Goal: Task Accomplishment & Management: Manage account settings

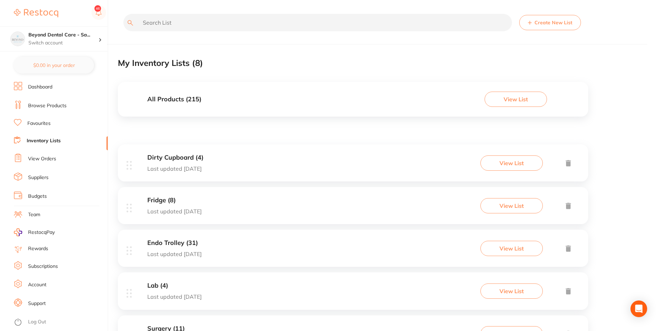
click at [203, 29] on input "text" at bounding box center [317, 22] width 389 height 17
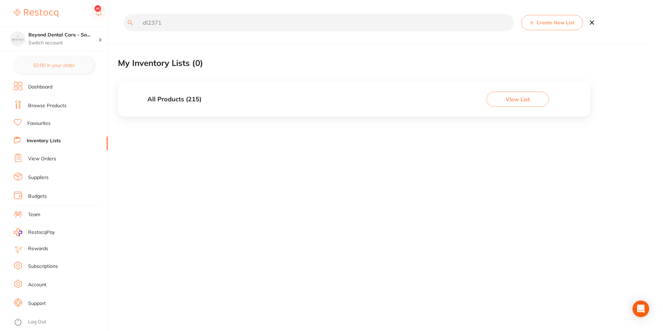
type input "dl2371"
click at [52, 104] on link "Browse Products" at bounding box center [47, 105] width 39 height 7
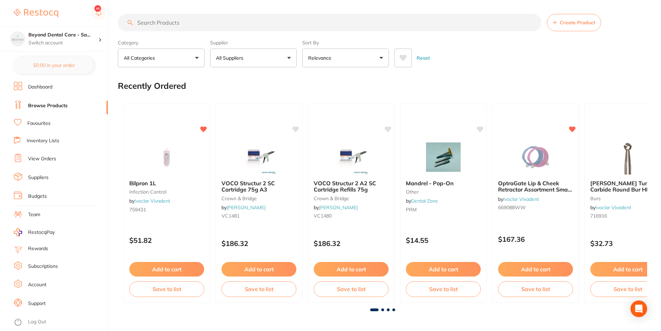
click at [193, 20] on input "search" at bounding box center [330, 22] width 424 height 17
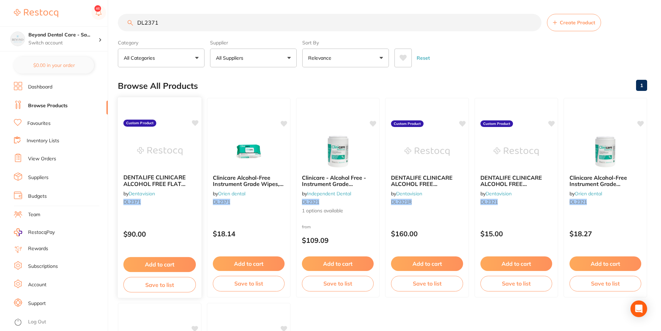
type input "DL2371"
click at [164, 284] on button "Save to list" at bounding box center [159, 285] width 72 height 16
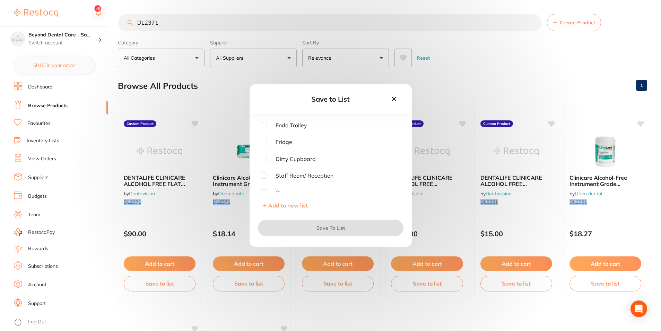
click at [187, 104] on div "Save to List Endo Trolley Fridge Dirty Cupboard Staff Room/ Reception Steri Res…" at bounding box center [330, 165] width 661 height 331
click at [264, 160] on input "checkbox" at bounding box center [264, 158] width 6 height 6
checkbox input "true"
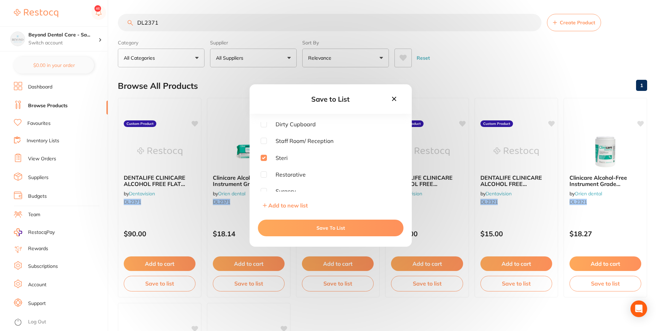
click at [289, 227] on button "Save To List" at bounding box center [331, 228] width 146 height 17
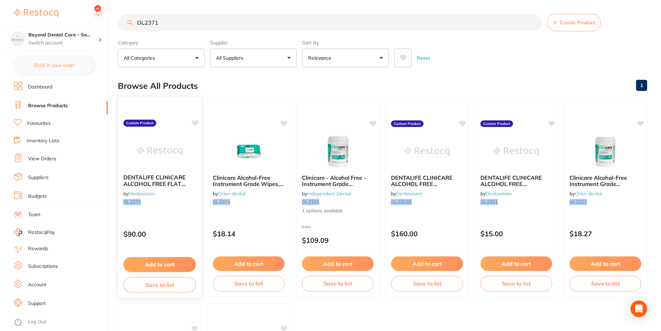
click at [196, 123] on icon at bounding box center [195, 123] width 7 height 6
drag, startPoint x: 183, startPoint y: 19, endPoint x: 108, endPoint y: 33, distance: 76.5
click at [108, 33] on div "$0.00 Beyond Dental Care - Sa... Switch account Beyond Dental Care - Sandstone …" at bounding box center [330, 165] width 661 height 331
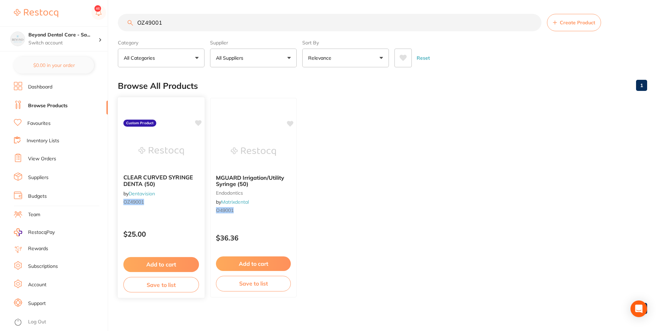
type input "OZ49001"
click at [198, 122] on icon at bounding box center [198, 123] width 7 height 6
click at [155, 287] on button "Save to list" at bounding box center [161, 285] width 76 height 16
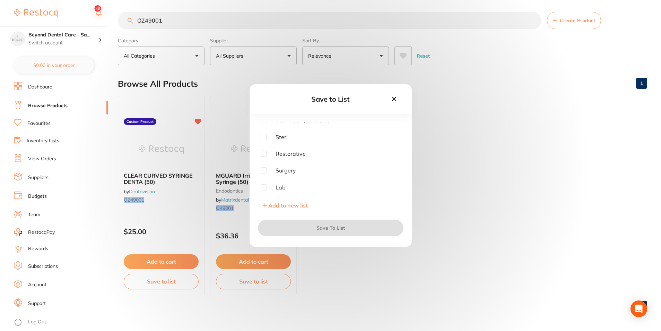
scroll to position [2, 0]
click at [266, 170] on input "checkbox" at bounding box center [264, 170] width 6 height 6
checkbox input "true"
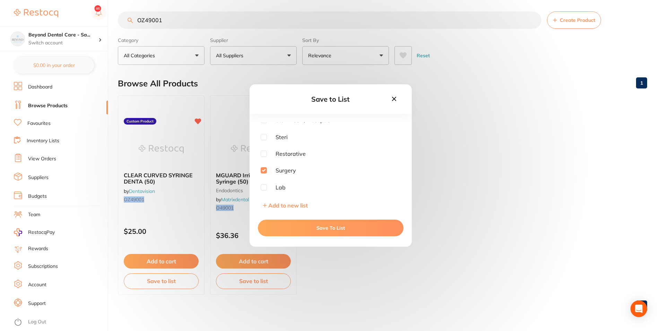
click at [316, 231] on button "Save To List" at bounding box center [331, 228] width 146 height 17
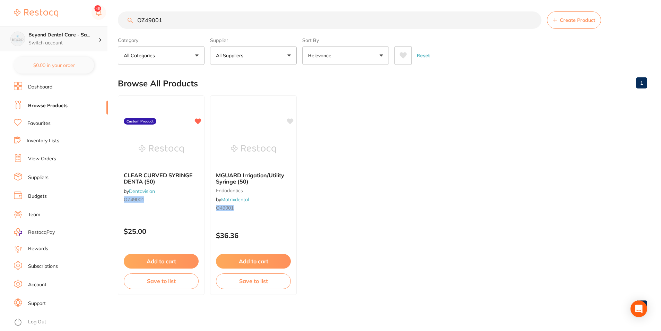
drag, startPoint x: 172, startPoint y: 25, endPoint x: 65, endPoint y: 26, distance: 107.5
click at [70, 33] on div "$0.00 Beyond Dental Care - Sa... Switch account Beyond Dental Care - Sandstone …" at bounding box center [330, 163] width 661 height 331
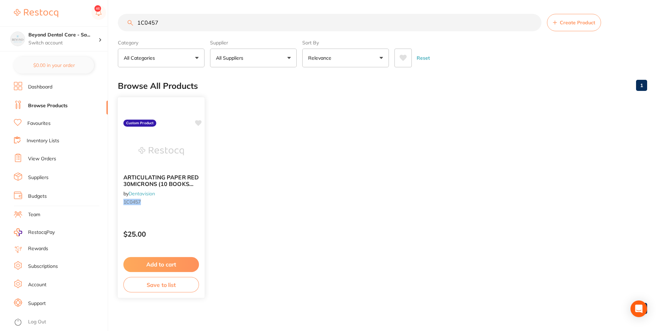
type input "1C0457"
click at [200, 128] on div "ARTICULATING PAPER RED 30MICRONS (10 BOOKS X40) by Dentavision 1C0457 Custom Pr…" at bounding box center [162, 198] width 88 height 202
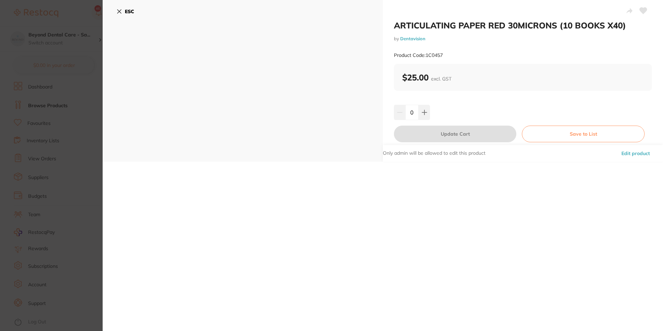
click at [127, 16] on button "ESC" at bounding box center [126, 12] width 18 height 12
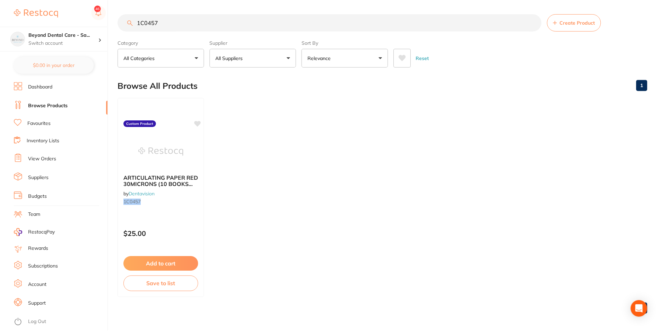
scroll to position [2, 0]
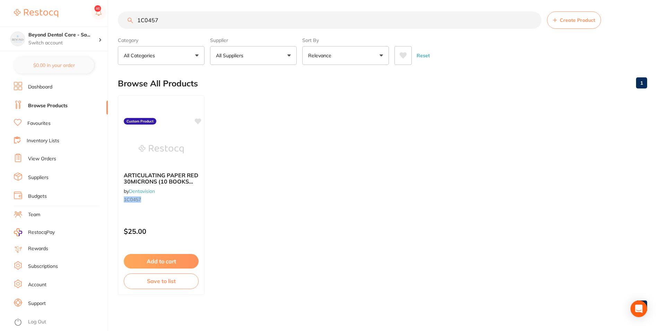
click at [127, 12] on input "1C0457" at bounding box center [330, 19] width 424 height 17
click at [202, 121] on icon at bounding box center [198, 120] width 7 height 7
click at [171, 279] on button "Save to list" at bounding box center [161, 282] width 76 height 16
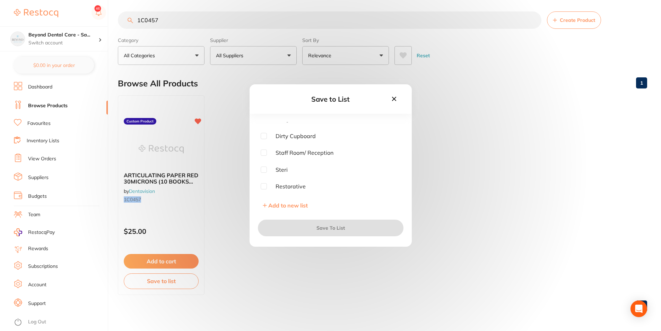
scroll to position [35, 0]
click at [268, 159] on span "Steri" at bounding box center [277, 158] width 21 height 6
click at [266, 159] on input "checkbox" at bounding box center [264, 158] width 6 height 6
checkbox input "true"
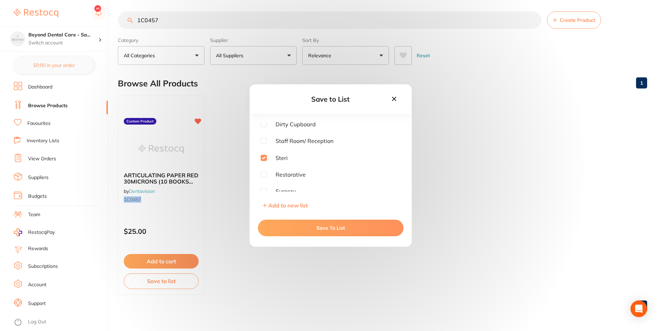
click at [266, 174] on input "checkbox" at bounding box center [264, 174] width 6 height 6
checkbox input "true"
click at [262, 157] on input "checkbox" at bounding box center [264, 158] width 6 height 6
checkbox input "false"
click at [281, 227] on button "Save To List" at bounding box center [331, 228] width 146 height 17
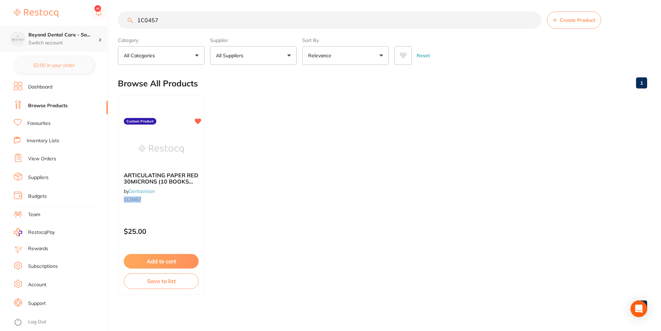
drag, startPoint x: 108, startPoint y: 36, endPoint x: 81, endPoint y: 38, distance: 27.2
click at [85, 39] on div "$0.00 Beyond Dental Care - Sa... Switch account Beyond Dental Care - Sandstone …" at bounding box center [330, 163] width 661 height 331
click at [177, 19] on input "1C0457" at bounding box center [330, 19] width 424 height 17
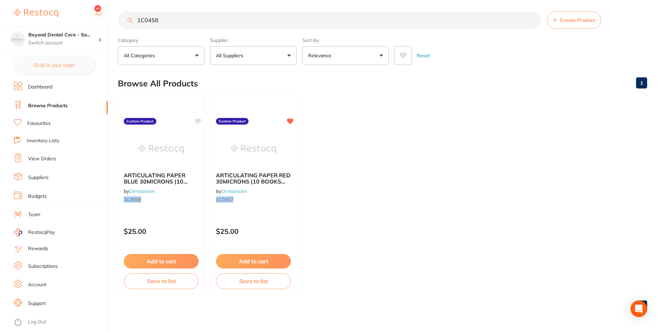
scroll to position [0, 0]
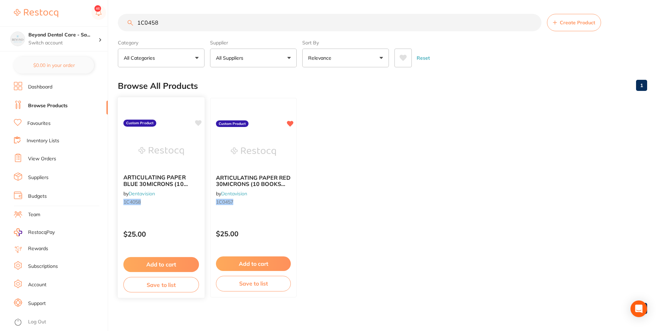
type input "1C0458"
click at [200, 124] on icon at bounding box center [198, 123] width 7 height 6
click at [164, 285] on button "Save to list" at bounding box center [161, 285] width 76 height 16
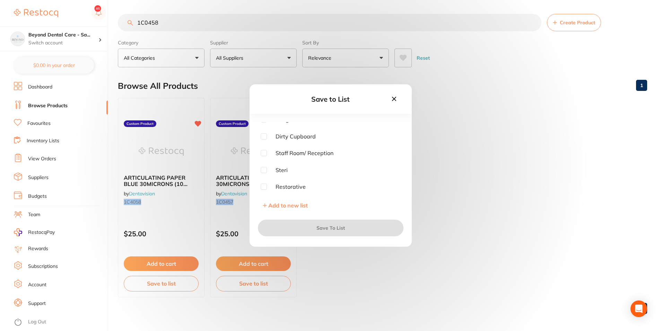
scroll to position [35, 0]
click at [266, 160] on input "checkbox" at bounding box center [264, 158] width 6 height 6
checkbox input "true"
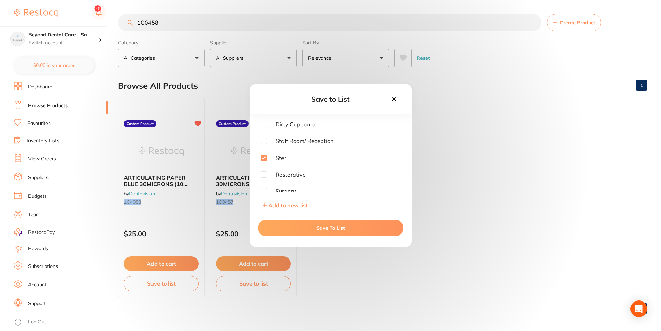
click at [266, 173] on input "checkbox" at bounding box center [264, 174] width 6 height 6
checkbox input "true"
click at [260, 158] on div "Endo Trolley Fridge Dirty Cupboard Staff Room/ Reception Steri Restorative Surg…" at bounding box center [331, 167] width 162 height 90
click at [263, 157] on input "checkbox" at bounding box center [264, 158] width 6 height 6
checkbox input "false"
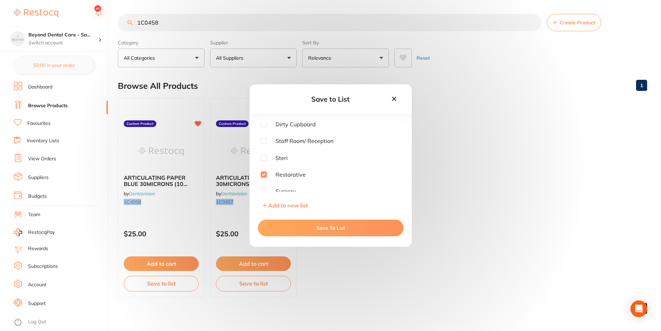
click at [279, 228] on button "Save To List" at bounding box center [331, 228] width 146 height 17
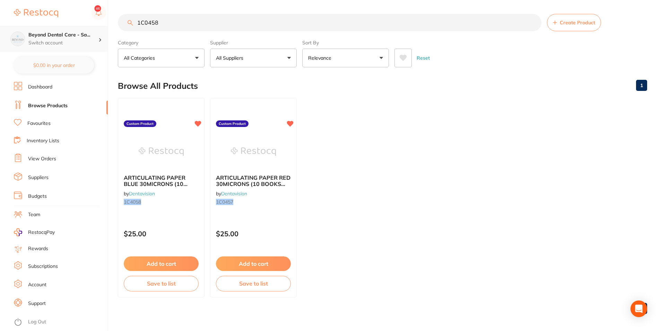
drag, startPoint x: 176, startPoint y: 20, endPoint x: 77, endPoint y: 29, distance: 98.5
click at [79, 30] on div "$0.00 Beyond Dental Care - Sa... Switch account Beyond Dental Care - Sandstone …" at bounding box center [330, 165] width 661 height 331
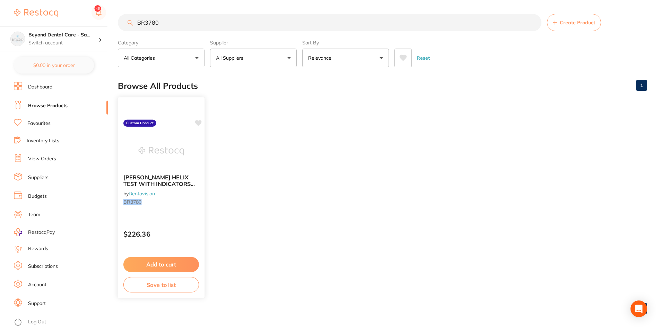
type input "BR3780"
click at [199, 123] on icon at bounding box center [198, 123] width 7 height 6
click at [154, 285] on button "Save to list" at bounding box center [161, 285] width 76 height 16
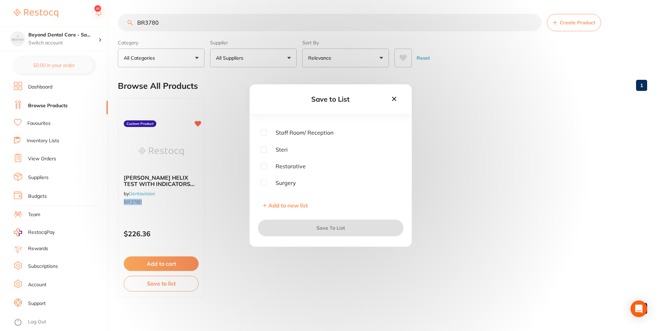
scroll to position [55, 0]
click at [262, 138] on input "checkbox" at bounding box center [264, 137] width 6 height 6
checkbox input "true"
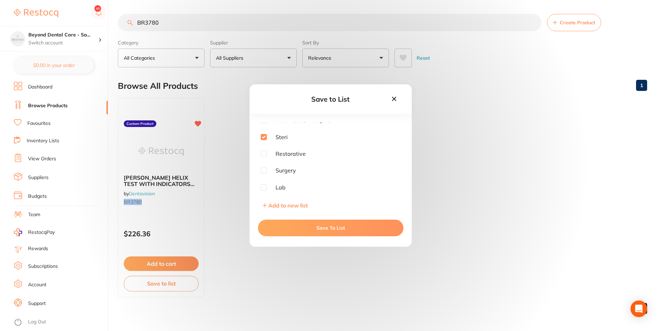
click at [312, 230] on button "Save To List" at bounding box center [331, 228] width 146 height 17
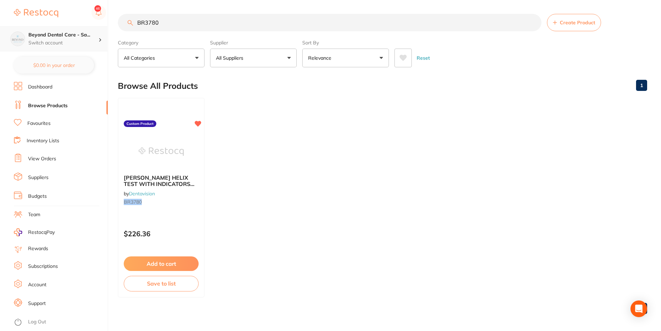
scroll to position [0, 0]
drag, startPoint x: 172, startPoint y: 21, endPoint x: 69, endPoint y: 39, distance: 104.6
click at [77, 36] on div "$0.00 Beyond Dental Care - Sa... Switch account Beyond Dental Care - Sandstone …" at bounding box center [330, 165] width 661 height 331
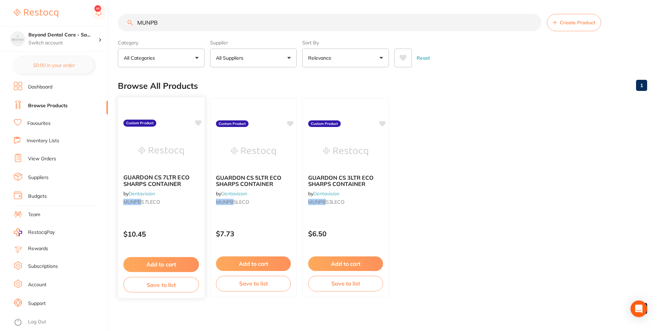
type input "MUNPB"
click at [196, 123] on icon at bounding box center [198, 123] width 7 height 6
click at [289, 123] on icon at bounding box center [291, 123] width 7 height 6
click at [381, 120] on icon at bounding box center [382, 123] width 7 height 7
click at [166, 285] on button "Save to list" at bounding box center [161, 285] width 76 height 16
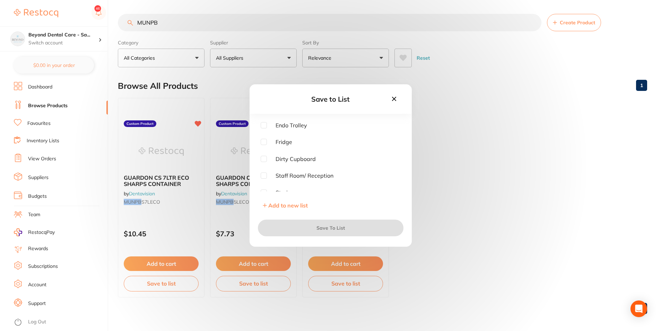
scroll to position [35, 0]
click at [265, 157] on input "checkbox" at bounding box center [264, 158] width 6 height 6
checkbox input "true"
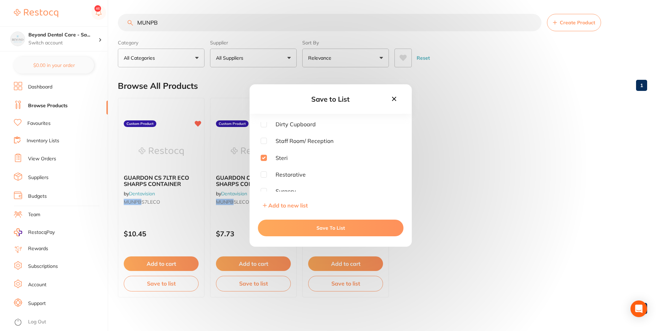
click at [286, 228] on button "Save To List" at bounding box center [331, 228] width 146 height 17
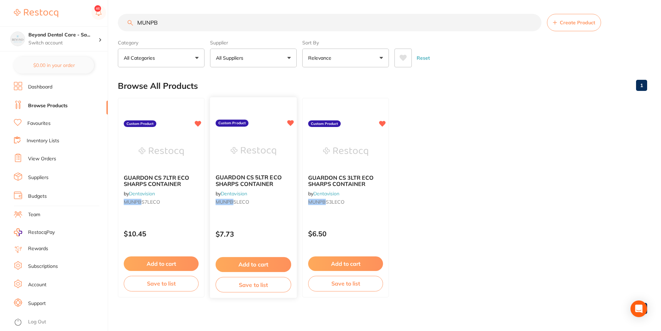
click at [246, 287] on button "Save to list" at bounding box center [254, 285] width 76 height 16
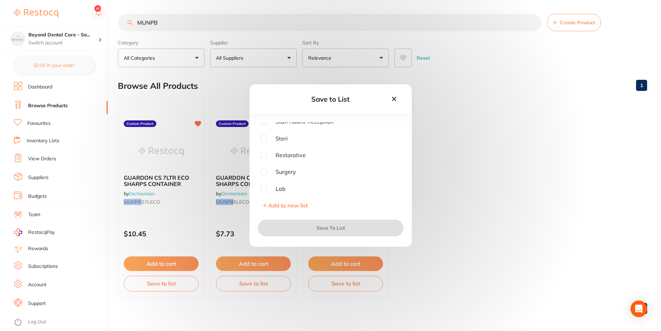
scroll to position [55, 0]
click at [262, 140] on div at bounding box center [264, 137] width 6 height 6
click at [263, 139] on input "checkbox" at bounding box center [264, 137] width 6 height 6
checkbox input "true"
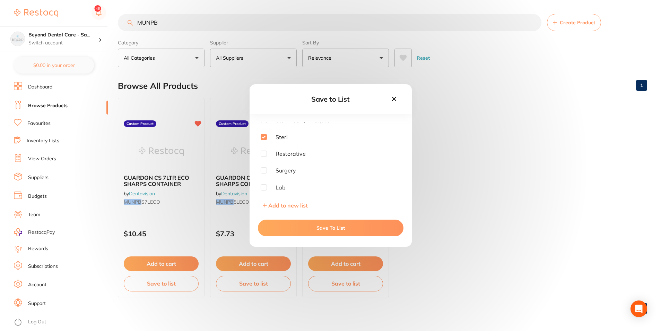
click at [280, 225] on button "Save To List" at bounding box center [331, 228] width 146 height 17
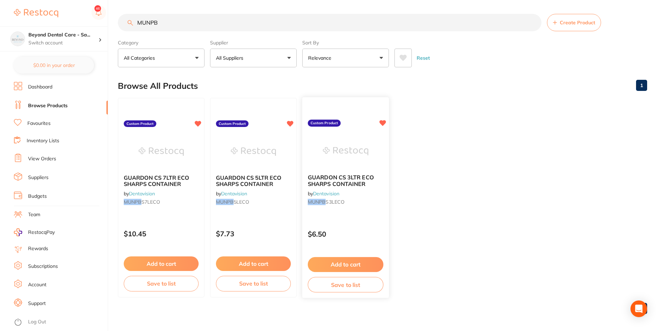
click at [324, 283] on button "Save to list" at bounding box center [346, 285] width 76 height 16
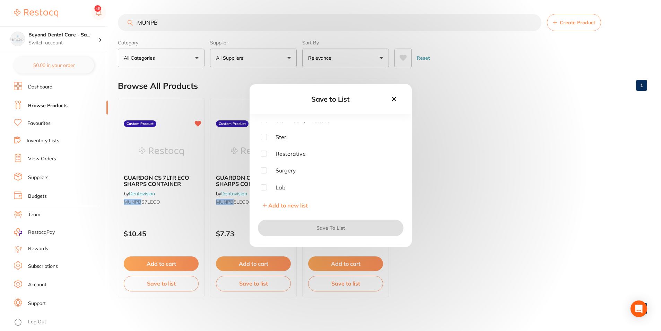
click at [264, 135] on input "checkbox" at bounding box center [264, 137] width 6 height 6
checkbox input "true"
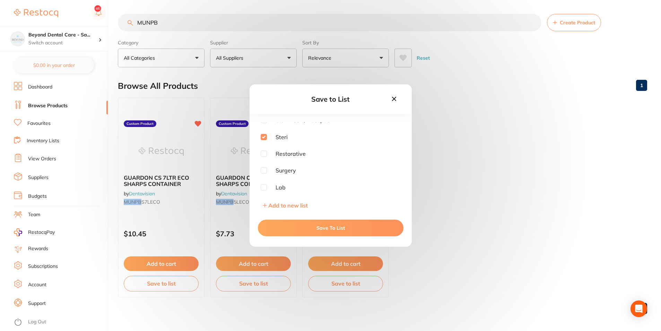
click at [276, 226] on button "Save To List" at bounding box center [331, 228] width 146 height 17
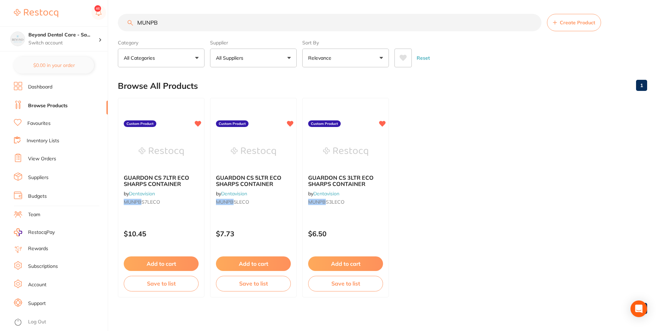
drag, startPoint x: 176, startPoint y: 25, endPoint x: 108, endPoint y: 33, distance: 68.4
click at [115, 33] on div "$0.00 Beyond Dental Care - Sa... Switch account Beyond Dental Care - Sandstone …" at bounding box center [330, 165] width 661 height 331
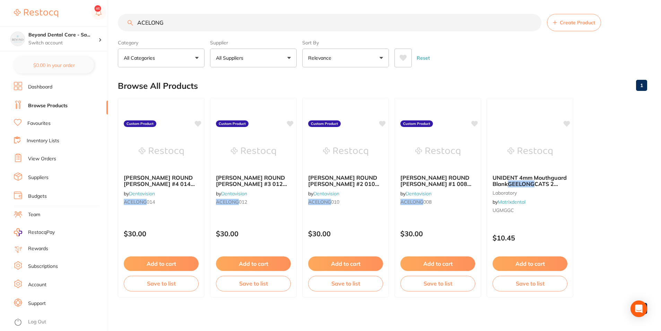
type input "ACELONG"
drag, startPoint x: 474, startPoint y: 314, endPoint x: 479, endPoint y: 297, distance: 17.4
click at [475, 313] on div "1" at bounding box center [383, 308] width 530 height 22
click at [196, 122] on icon at bounding box center [198, 123] width 7 height 6
click at [290, 123] on icon at bounding box center [291, 123] width 7 height 6
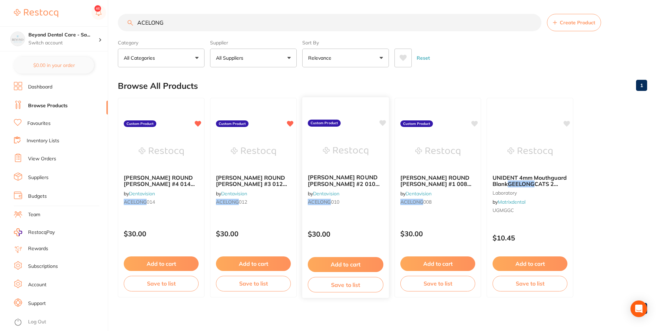
click at [381, 125] on icon at bounding box center [382, 123] width 7 height 7
click at [474, 122] on icon at bounding box center [475, 123] width 7 height 6
click at [426, 282] on button "Save to list" at bounding box center [438, 285] width 76 height 16
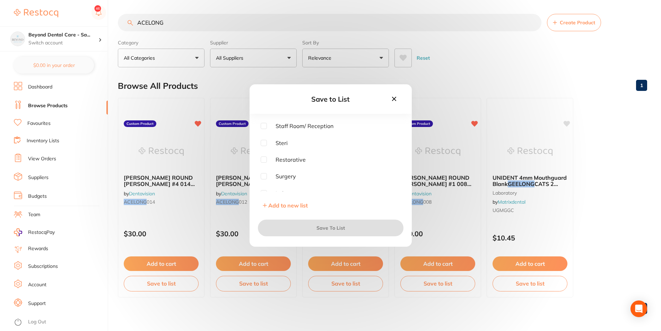
scroll to position [55, 0]
click at [263, 154] on input "checkbox" at bounding box center [264, 154] width 6 height 6
checkbox input "true"
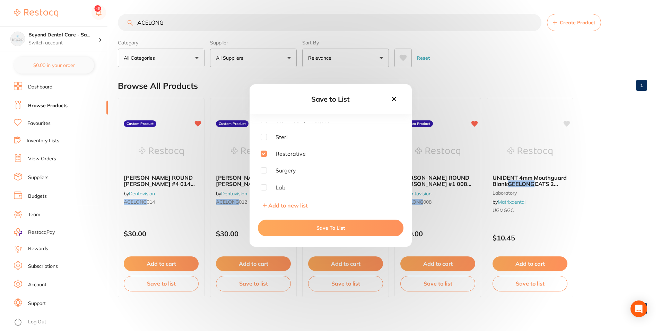
click at [288, 224] on button "Save To List" at bounding box center [331, 228] width 146 height 17
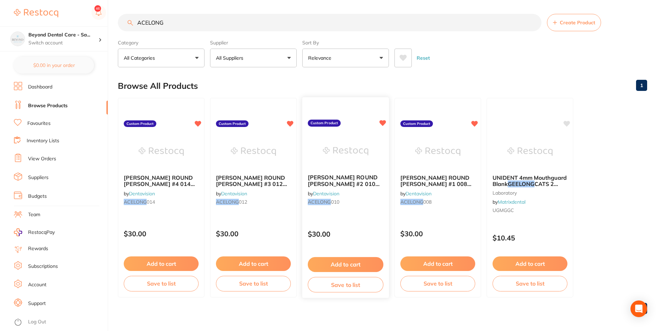
click at [331, 288] on button "Save to list" at bounding box center [346, 285] width 76 height 16
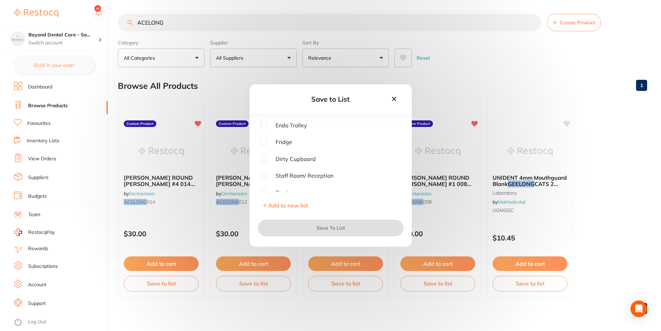
scroll to position [35, 0]
click at [262, 157] on input "checkbox" at bounding box center [264, 158] width 6 height 6
checkbox input "true"
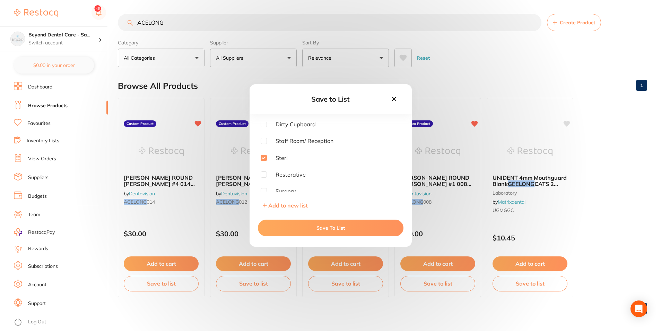
click at [293, 230] on button "Save To List" at bounding box center [331, 228] width 146 height 17
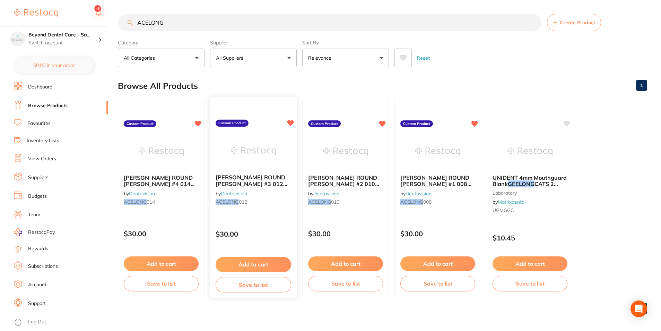
click at [267, 292] on button "Save to list" at bounding box center [254, 285] width 76 height 16
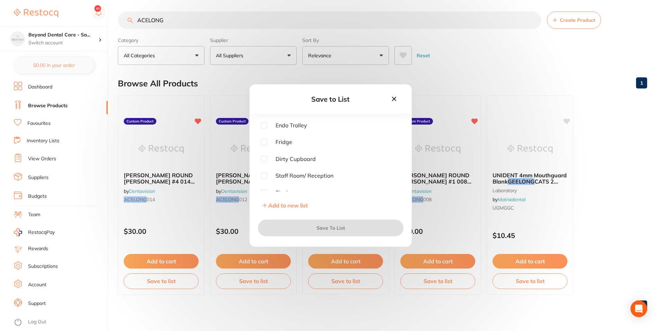
scroll to position [55, 0]
click at [263, 138] on input "checkbox" at bounding box center [264, 137] width 6 height 6
checkbox input "true"
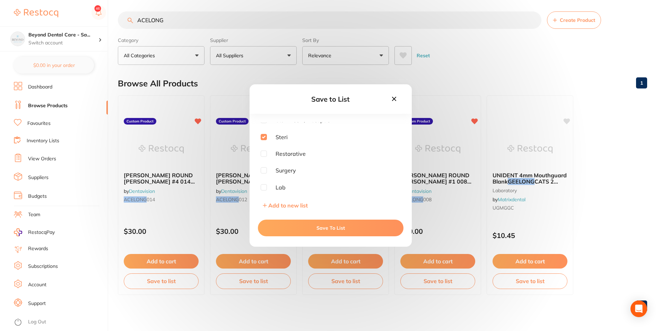
click at [282, 224] on button "Save To List" at bounding box center [331, 228] width 146 height 17
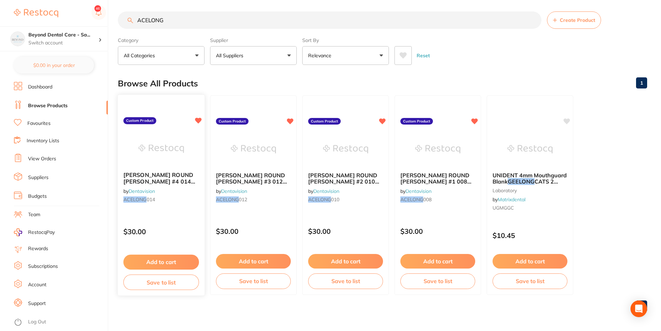
click at [183, 277] on button "Save to list" at bounding box center [161, 282] width 76 height 16
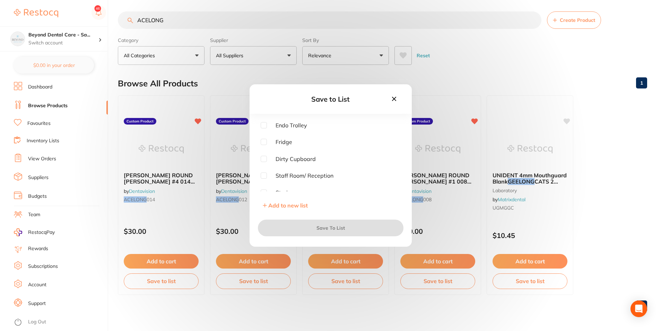
scroll to position [35, 0]
click at [266, 157] on input "checkbox" at bounding box center [264, 158] width 6 height 6
checkbox input "true"
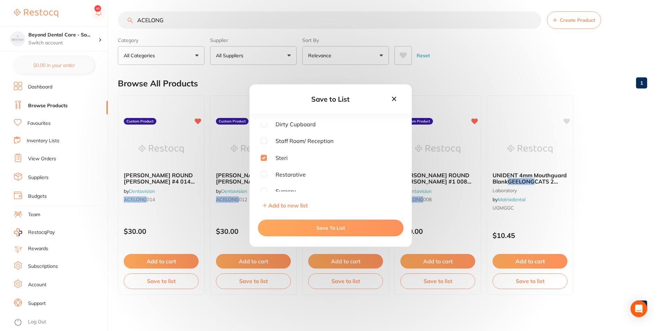
click at [288, 221] on button "Save To List" at bounding box center [331, 228] width 146 height 17
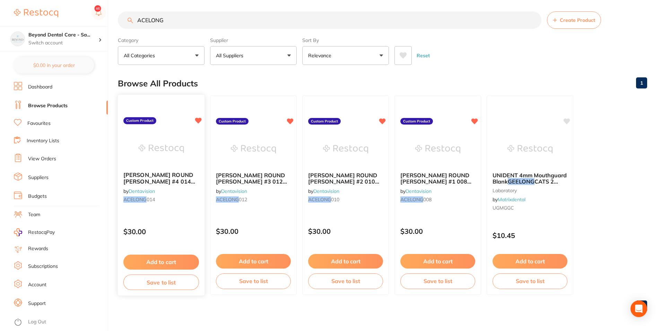
click at [170, 285] on button "Save to list" at bounding box center [161, 282] width 76 height 16
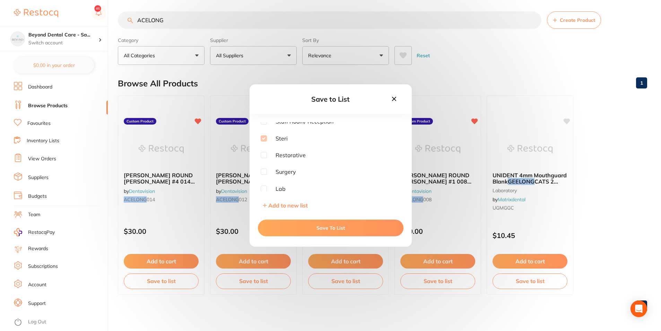
scroll to position [55, 0]
click at [262, 154] on input "checkbox" at bounding box center [264, 154] width 6 height 6
checkbox input "true"
click at [290, 224] on button "Save To List" at bounding box center [331, 228] width 146 height 17
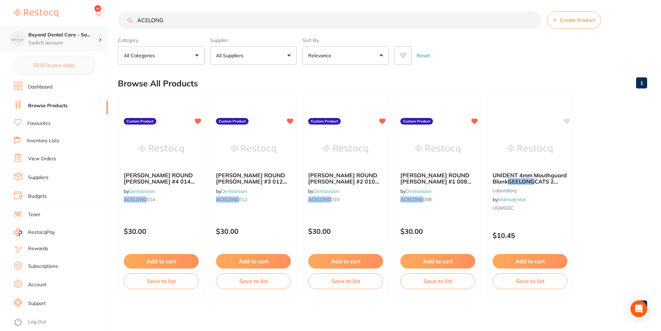
drag, startPoint x: 134, startPoint y: 32, endPoint x: 72, endPoint y: 42, distance: 61.9
click at [76, 42] on div "$0.00 Beyond Dental Care - Sa... Switch account Beyond Dental Care - Sandstone …" at bounding box center [330, 163] width 661 height 331
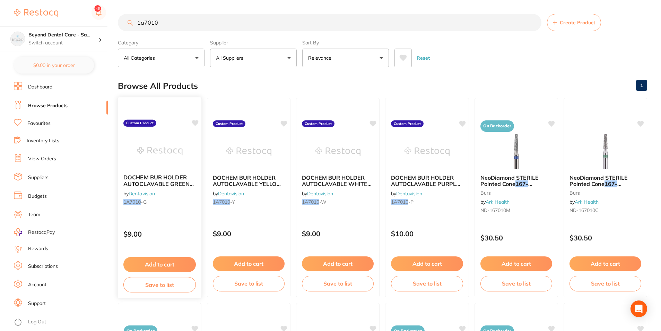
type input "1a7010"
drag, startPoint x: 194, startPoint y: 123, endPoint x: 204, endPoint y: 123, distance: 10.1
click at [194, 123] on icon at bounding box center [195, 124] width 7 height 6
click at [283, 122] on icon at bounding box center [284, 123] width 7 height 6
click at [373, 121] on icon at bounding box center [373, 123] width 7 height 6
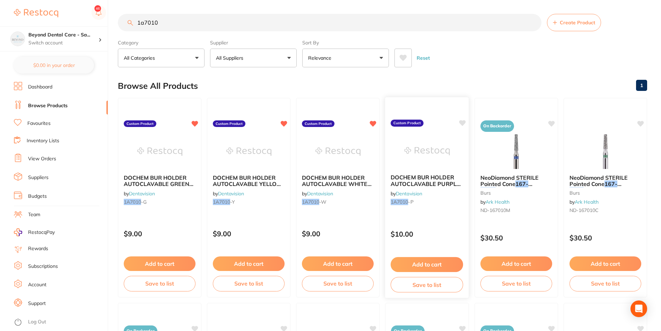
click at [461, 121] on icon at bounding box center [463, 123] width 7 height 6
click at [60, 104] on link "Browse Products" at bounding box center [48, 105] width 40 height 7
click at [69, 41] on p "Switch account" at bounding box center [63, 43] width 70 height 7
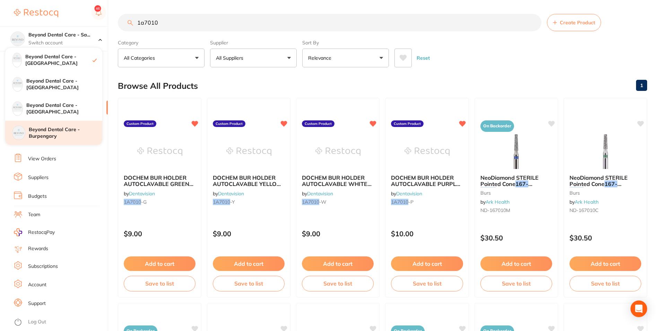
click at [59, 136] on h4 "Beyond Dental Care - Burpengary" at bounding box center [66, 133] width 74 height 14
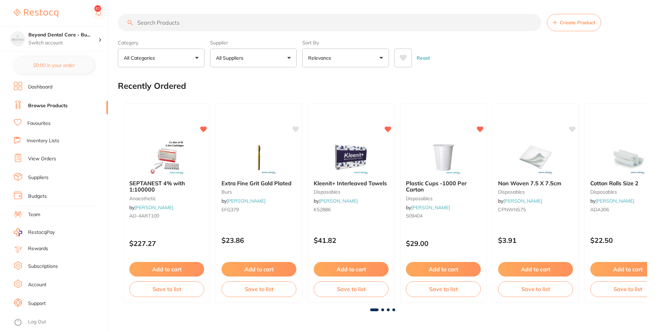
click at [165, 20] on input "search" at bounding box center [330, 22] width 424 height 17
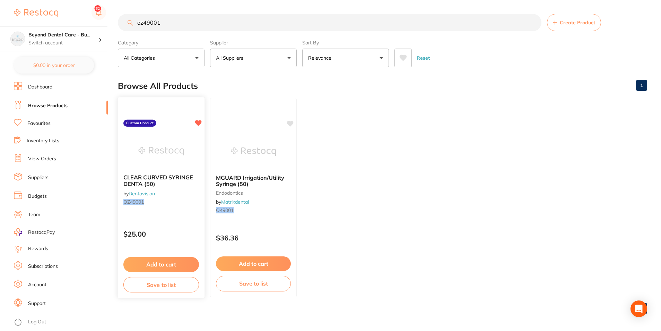
type input "oz49001"
click at [175, 281] on button "Save to list" at bounding box center [161, 285] width 76 height 16
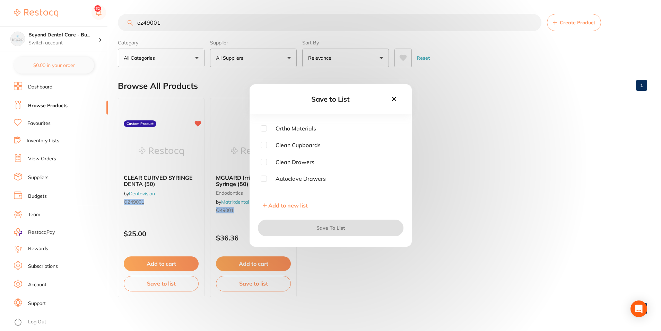
scroll to position [20, 0]
click at [267, 154] on span "Clean Cupboards" at bounding box center [294, 156] width 54 height 6
click at [264, 156] on input "checkbox" at bounding box center [264, 156] width 6 height 6
checkbox input "true"
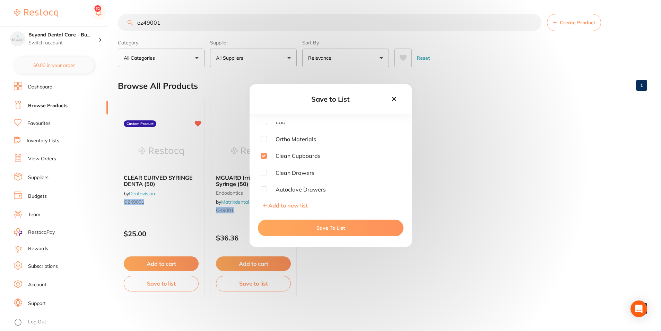
click at [354, 226] on button "Save To List" at bounding box center [331, 228] width 146 height 17
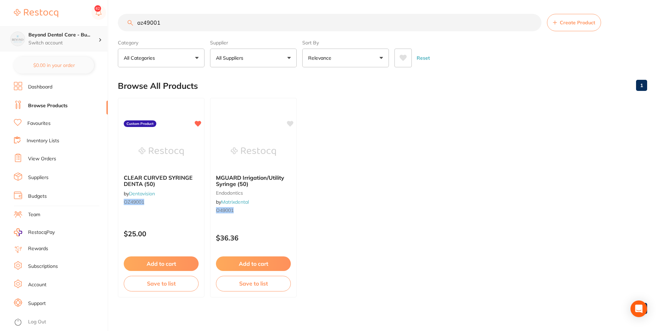
drag, startPoint x: 183, startPoint y: 31, endPoint x: 106, endPoint y: 48, distance: 79.1
click at [106, 49] on div "$0.00 Beyond Dental Care - Bu... Switch account Beyond Dental Care - Sandstone …" at bounding box center [330, 165] width 661 height 331
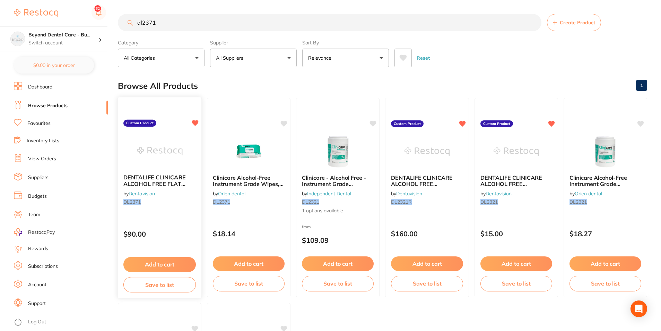
type input "dl2371"
click at [181, 282] on button "Save to list" at bounding box center [159, 285] width 72 height 16
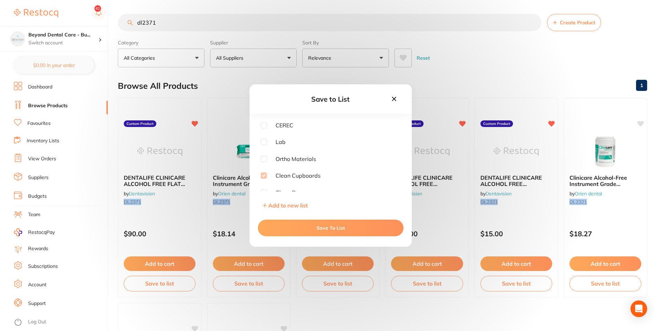
scroll to position [35, 0]
click at [299, 226] on button "Save To List" at bounding box center [331, 228] width 146 height 17
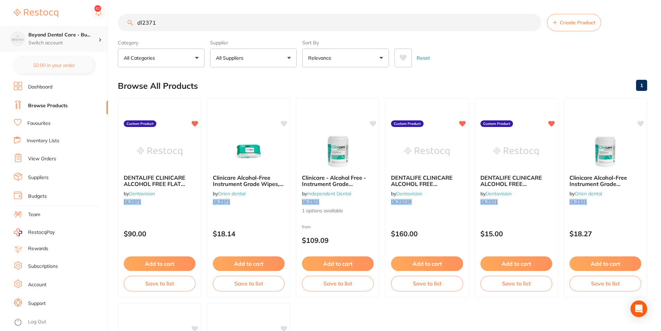
click at [91, 40] on div "$0.00 Beyond Dental Care - Bu... Switch account Beyond Dental Care - Sandstone …" at bounding box center [330, 165] width 661 height 331
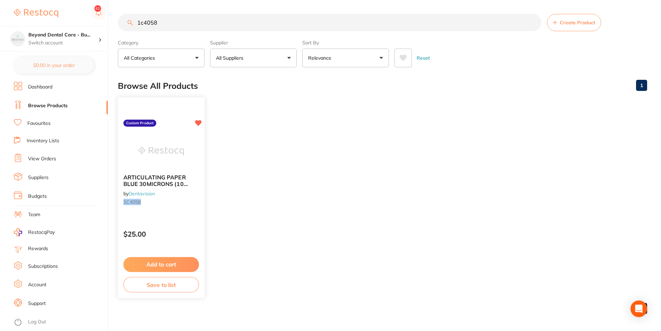
type input "1c4058"
click at [166, 288] on button "Save to list" at bounding box center [161, 285] width 76 height 16
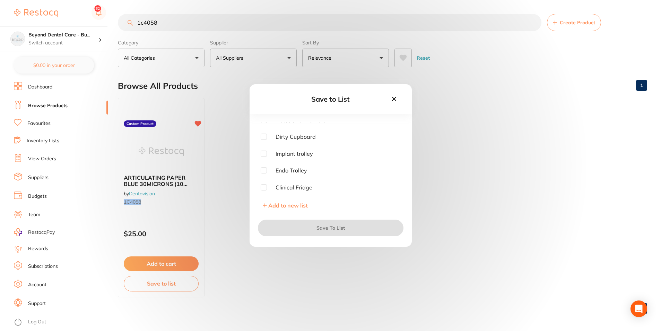
scroll to position [20, 0]
click at [261, 171] on input "checkbox" at bounding box center [264, 173] width 6 height 6
checkbox input "true"
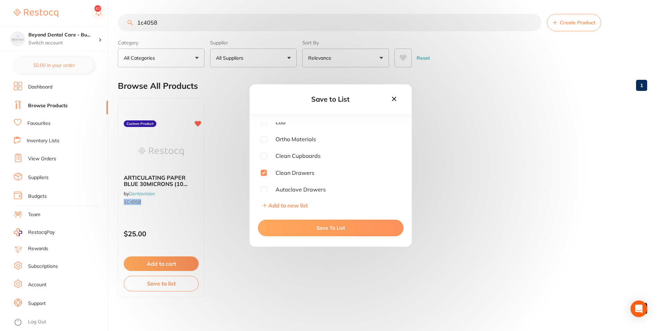
click at [294, 223] on button "Save To List" at bounding box center [331, 228] width 146 height 17
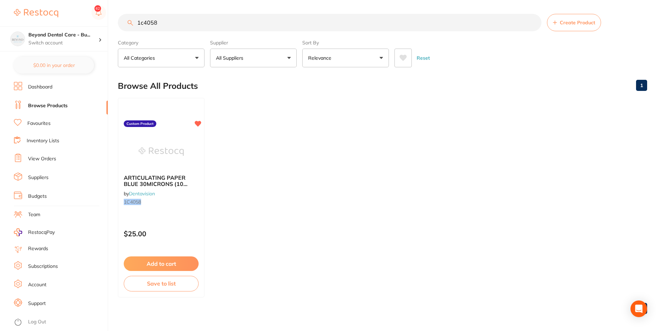
drag, startPoint x: 166, startPoint y: 27, endPoint x: 166, endPoint y: 23, distance: 3.5
click at [166, 24] on input "1c4058" at bounding box center [330, 22] width 424 height 17
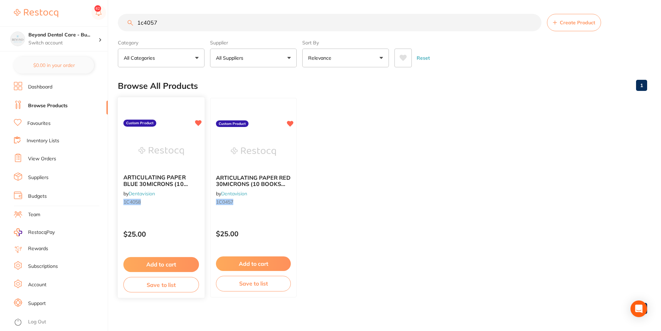
type input "1c4057"
click at [177, 288] on button "Save to list" at bounding box center [161, 285] width 76 height 16
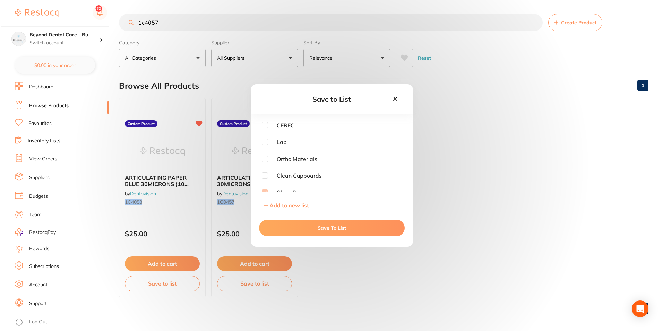
scroll to position [35, 0]
click at [293, 229] on button "Save To List" at bounding box center [331, 228] width 146 height 17
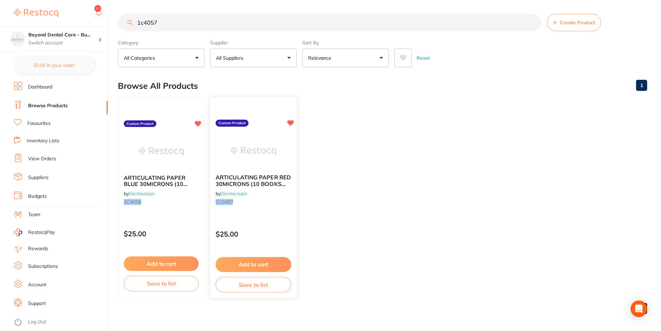
click at [265, 276] on div "Add to cart Save to list" at bounding box center [253, 274] width 87 height 46
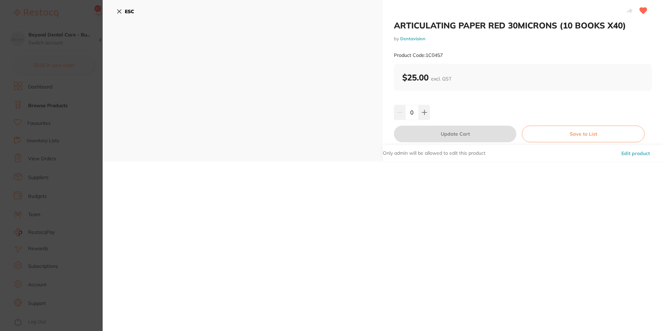
click at [51, 51] on section "ARTICULATING PAPER RED 30MICRONS (10 BOOKS X40) by Dentavision Product Code: 1C…" at bounding box center [331, 165] width 663 height 331
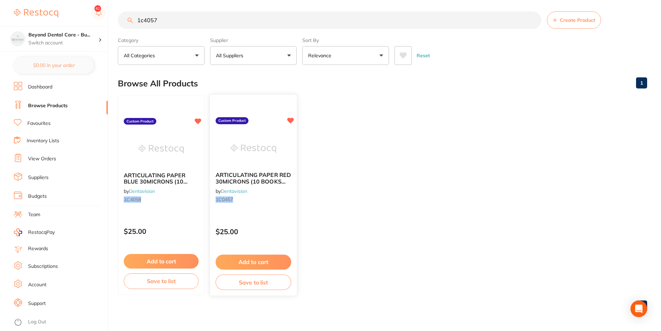
click at [253, 279] on button "Save to list" at bounding box center [254, 282] width 76 height 16
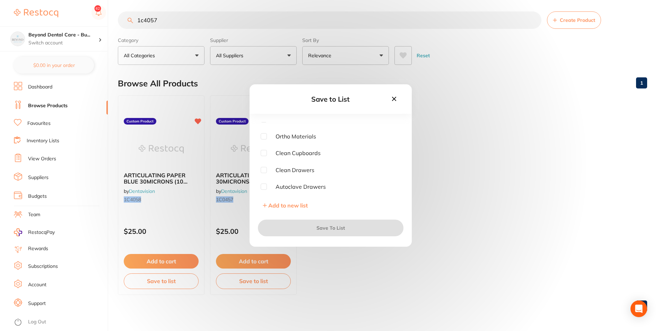
scroll to position [35, 0]
click at [262, 159] on input "checkbox" at bounding box center [264, 158] width 6 height 6
checkbox input "true"
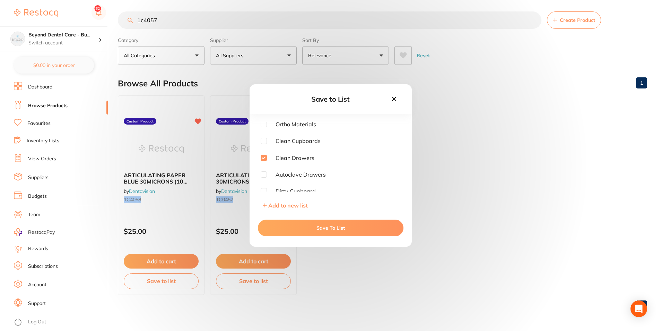
click at [306, 223] on button "Save To List" at bounding box center [331, 228] width 146 height 17
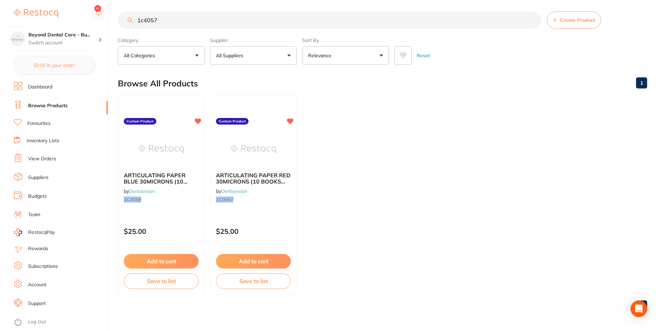
drag, startPoint x: 151, startPoint y: 29, endPoint x: 149, endPoint y: 23, distance: 6.5
click at [138, 33] on section "1c4057 Create Product Category All Categories All Categories No categories foun…" at bounding box center [383, 37] width 530 height 53
click at [104, 34] on div "$0.00 Beyond Dental Care - Bu... Switch account Beyond Dental Care - Sandstone …" at bounding box center [330, 163] width 661 height 331
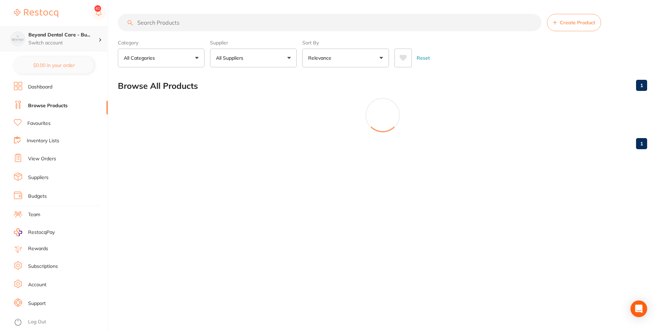
scroll to position [0, 0]
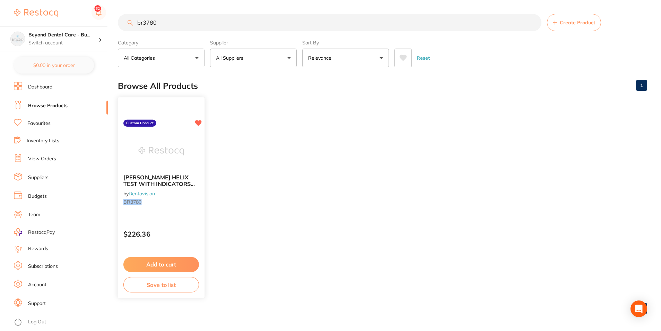
type input "br3780"
click at [164, 280] on button "Save to list" at bounding box center [161, 285] width 76 height 16
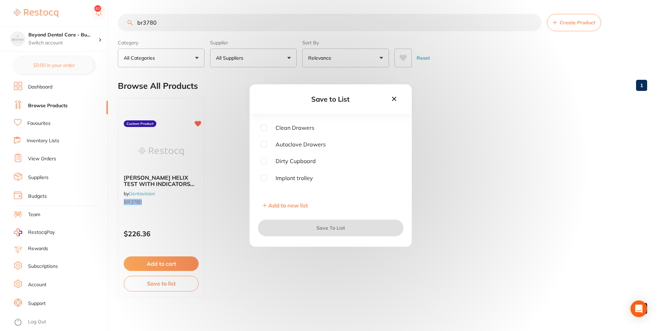
scroll to position [69, 0]
click at [264, 141] on input "checkbox" at bounding box center [264, 140] width 6 height 6
checkbox input "true"
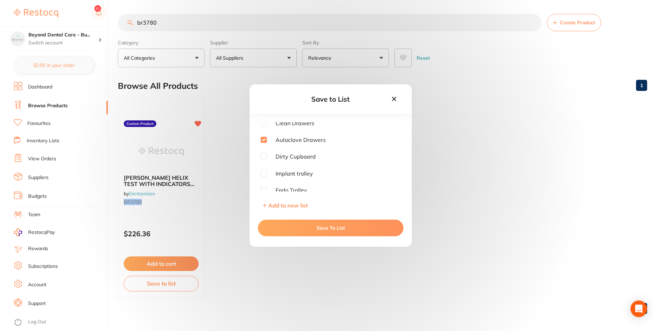
click at [316, 227] on button "Save To List" at bounding box center [331, 228] width 146 height 17
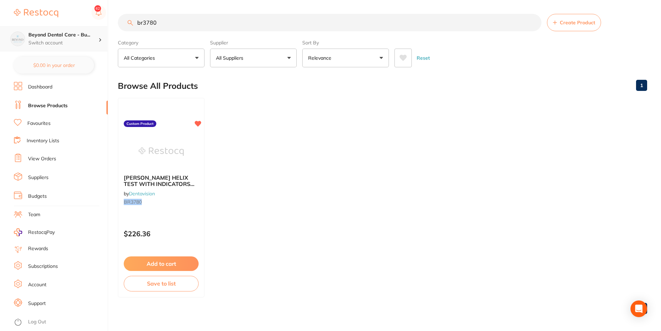
drag, startPoint x: 162, startPoint y: 24, endPoint x: 103, endPoint y: 29, distance: 58.5
click at [106, 30] on div "$0.00 Beyond Dental Care - Bu... Switch account Beyond Dental Care - Sandstone …" at bounding box center [330, 165] width 661 height 331
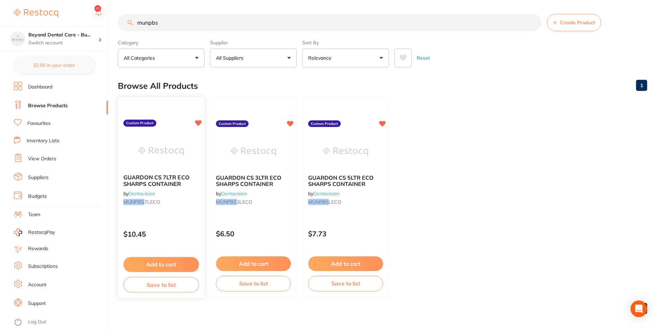
type input "munpbs"
click at [165, 285] on button "Save to list" at bounding box center [161, 285] width 76 height 16
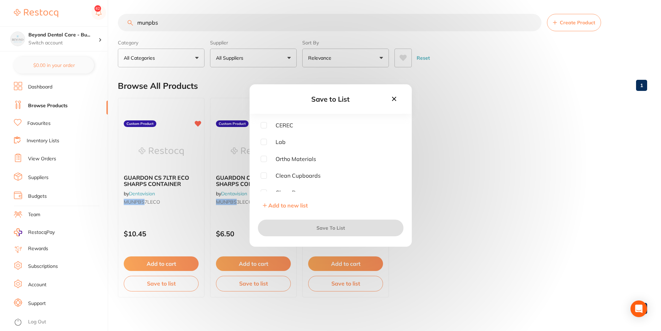
scroll to position [35, 0]
click at [266, 139] on input "checkbox" at bounding box center [264, 141] width 6 height 6
checkbox input "true"
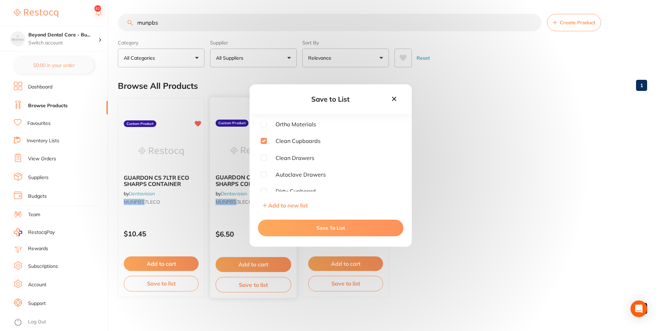
drag, startPoint x: 290, startPoint y: 228, endPoint x: 278, endPoint y: 244, distance: 20.0
click at [288, 227] on button "Save To List" at bounding box center [331, 228] width 146 height 17
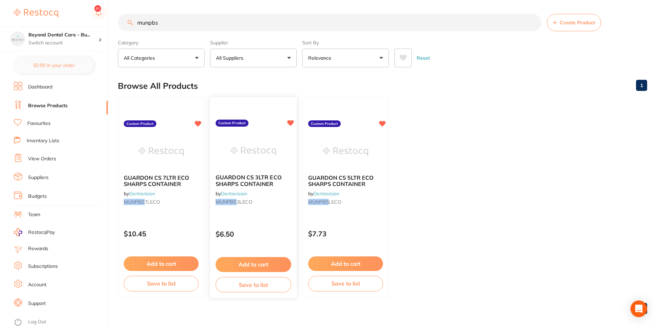
click at [263, 285] on button "Save to list" at bounding box center [254, 285] width 76 height 16
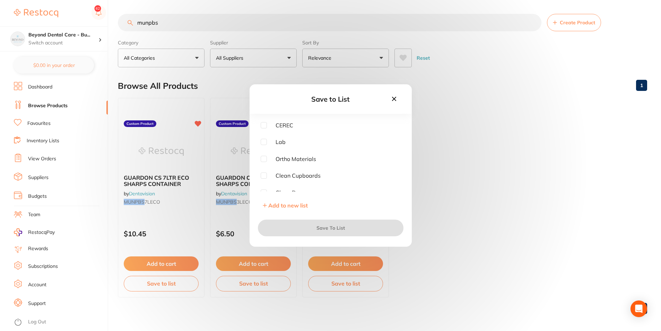
click at [262, 178] on input "checkbox" at bounding box center [264, 175] width 6 height 6
checkbox input "true"
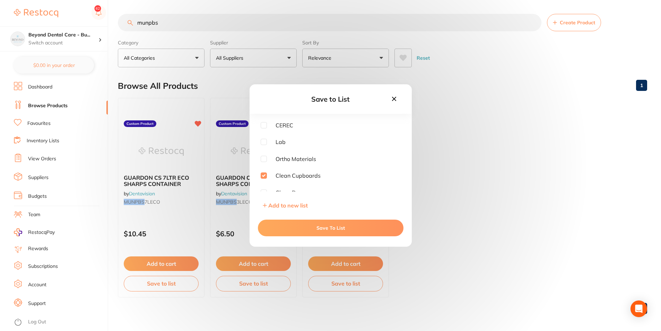
click at [300, 224] on button "Save To List" at bounding box center [331, 228] width 146 height 17
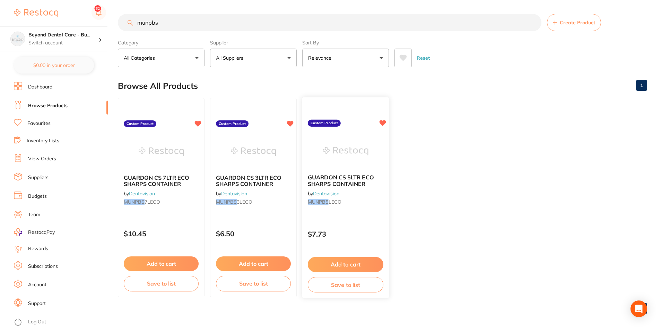
click at [335, 287] on button "Save to list" at bounding box center [346, 285] width 76 height 16
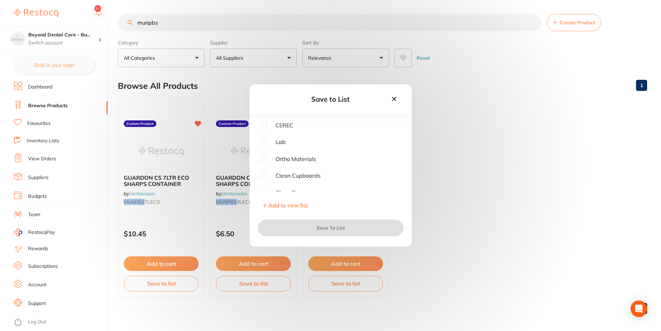
click at [262, 177] on input "checkbox" at bounding box center [264, 175] width 6 height 6
checkbox input "true"
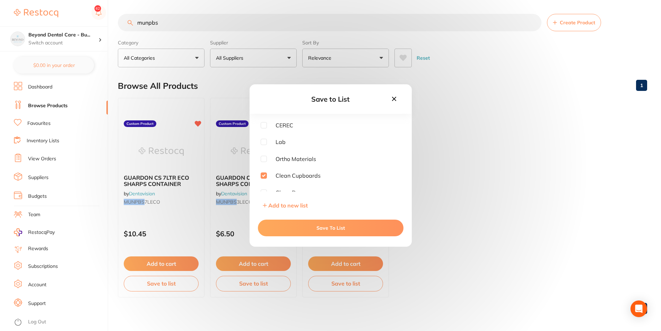
click at [303, 220] on button "Save To List" at bounding box center [331, 228] width 146 height 17
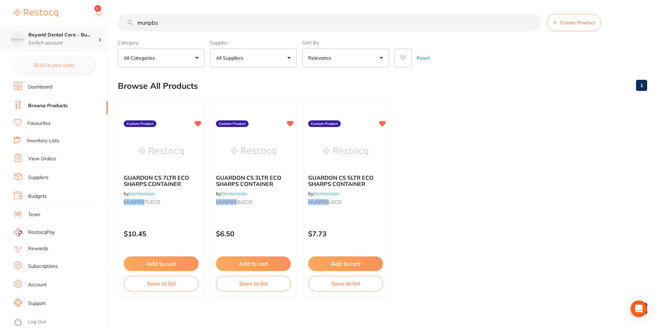
drag, startPoint x: 170, startPoint y: 19, endPoint x: 105, endPoint y: 32, distance: 66.4
click at [106, 31] on div "$0.00 Beyond Dental Care - Bu... Switch account Beyond Dental Care - Sandstone …" at bounding box center [330, 165] width 661 height 331
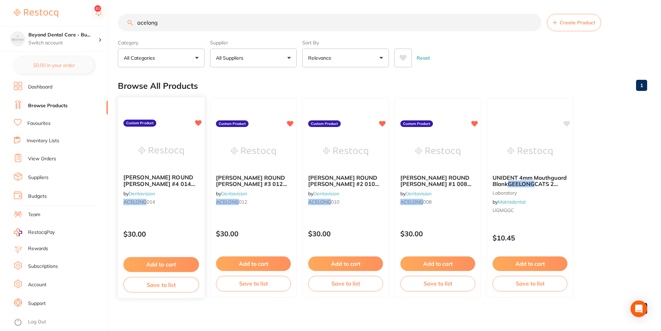
type input "acelong"
click at [181, 281] on button "Save to list" at bounding box center [161, 285] width 76 height 16
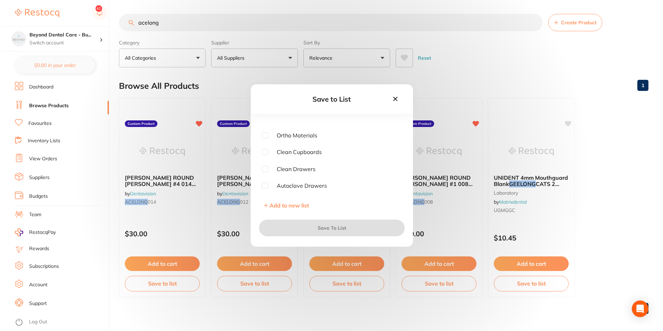
scroll to position [35, 0]
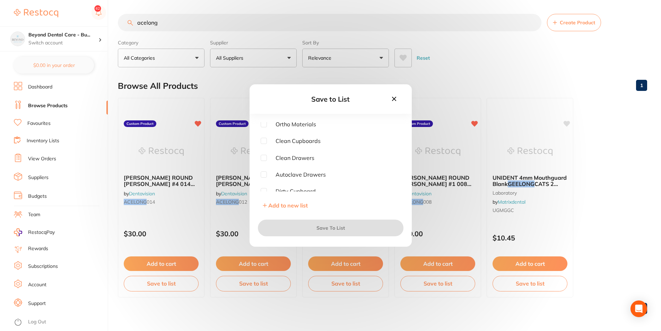
click at [264, 141] on input "checkbox" at bounding box center [264, 141] width 6 height 6
checkbox input "true"
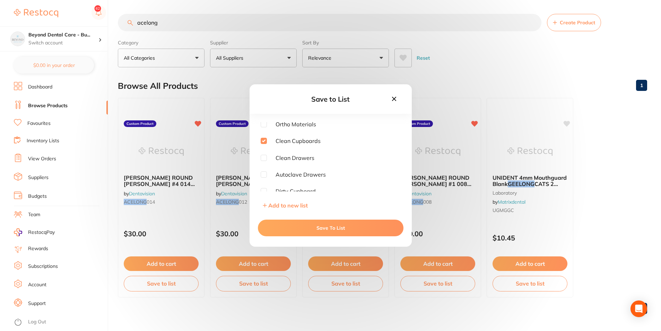
click at [292, 228] on button "Save To List" at bounding box center [331, 228] width 146 height 17
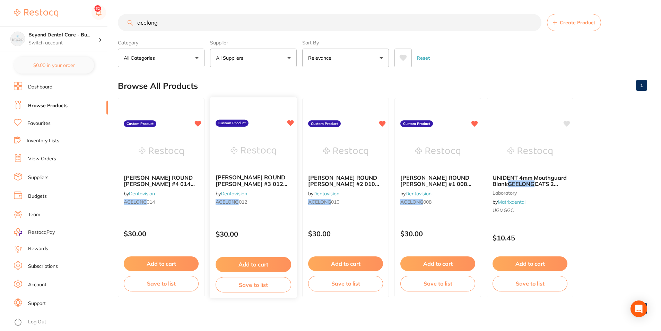
click at [260, 293] on div "Add to cart Save to list" at bounding box center [253, 274] width 87 height 46
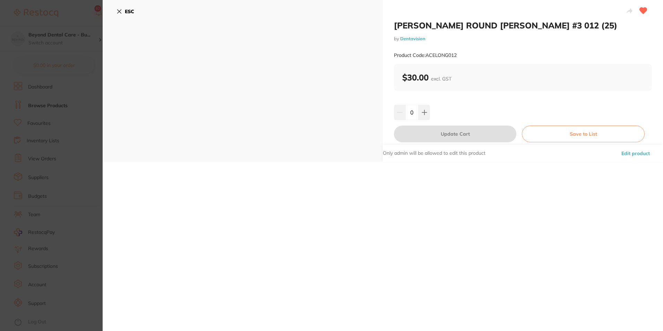
click at [90, 129] on section "[PERSON_NAME] ROUND [PERSON_NAME] #3 012 (25) by Dentavision Product Code: ACEL…" at bounding box center [331, 165] width 663 height 331
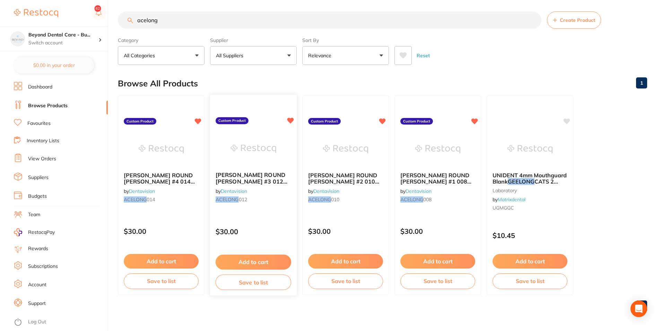
click at [254, 281] on button "Save to list" at bounding box center [254, 282] width 76 height 16
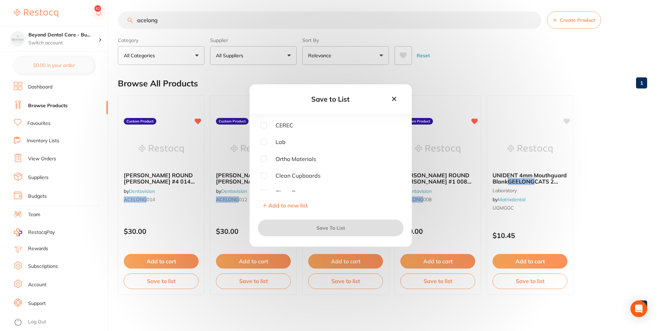
click at [262, 178] on input "checkbox" at bounding box center [264, 175] width 6 height 6
checkbox input "true"
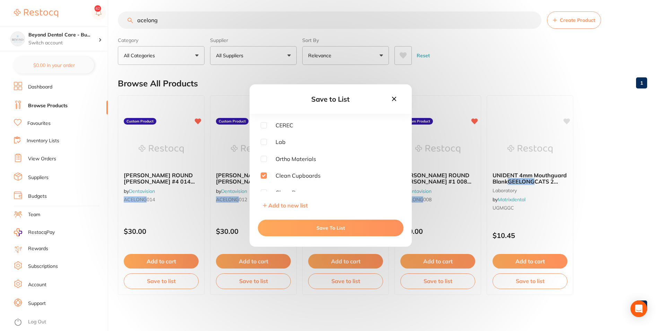
click at [298, 230] on button "Save To List" at bounding box center [331, 228] width 146 height 17
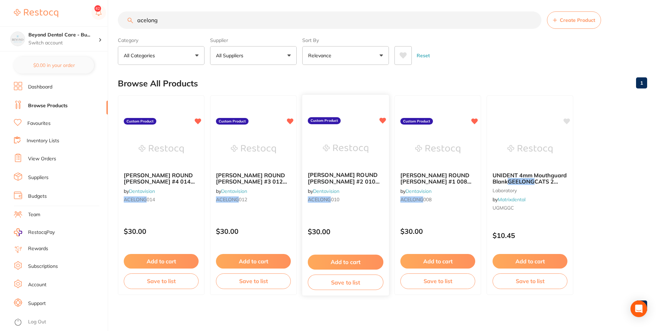
click at [349, 279] on button "Save to list" at bounding box center [346, 282] width 76 height 16
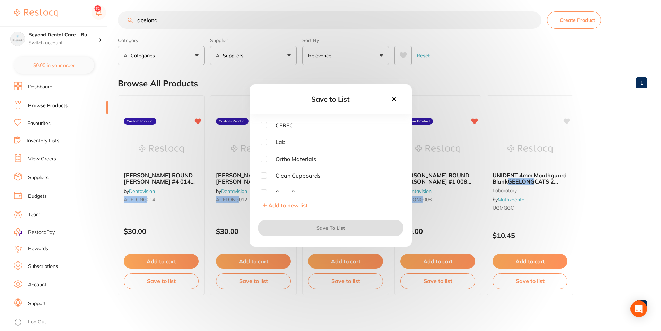
click at [267, 176] on input "checkbox" at bounding box center [264, 175] width 6 height 6
checkbox input "true"
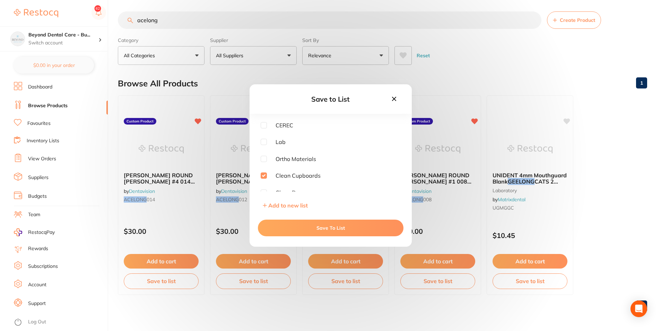
drag, startPoint x: 300, startPoint y: 227, endPoint x: 431, endPoint y: 267, distance: 136.7
click at [301, 227] on button "Save To List" at bounding box center [331, 228] width 146 height 17
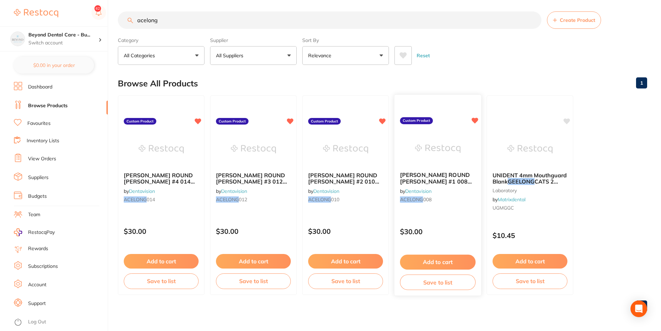
click at [442, 281] on button "Save to list" at bounding box center [438, 282] width 76 height 16
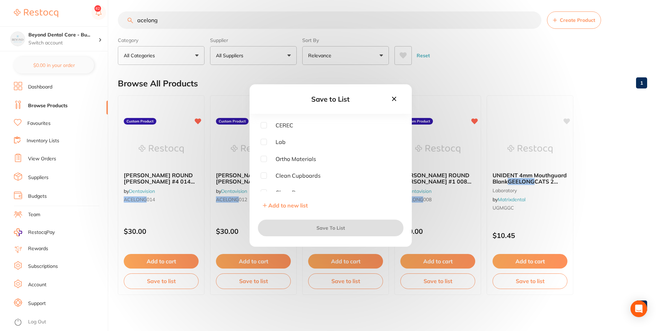
click at [264, 179] on input "checkbox" at bounding box center [264, 175] width 6 height 6
checkbox input "true"
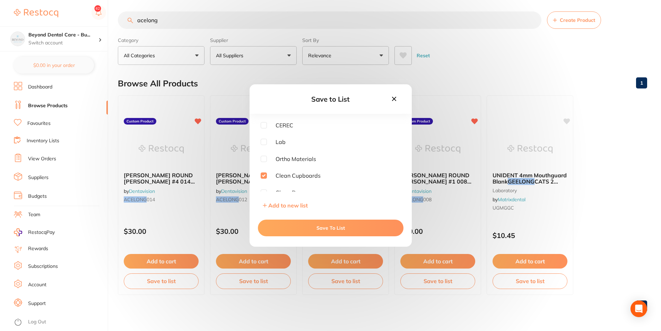
click at [313, 224] on button "Save To List" at bounding box center [331, 228] width 146 height 17
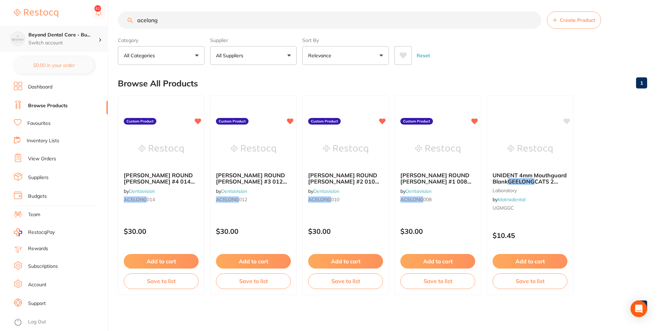
scroll to position [0, 0]
drag, startPoint x: 161, startPoint y: 23, endPoint x: 64, endPoint y: 32, distance: 97.2
click at [64, 32] on div "$0.00 Beyond Dental Care - Bu... Switch account Beyond Dental Care - Sandstone …" at bounding box center [330, 163] width 661 height 331
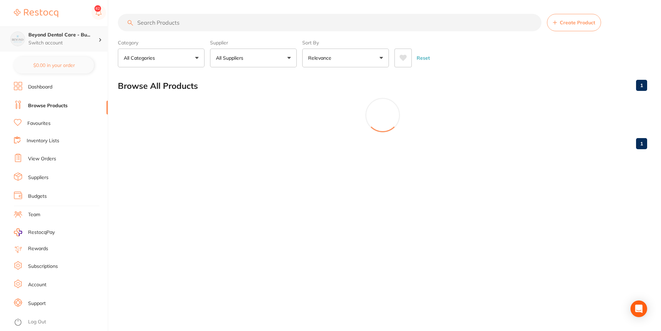
scroll to position [0, 0]
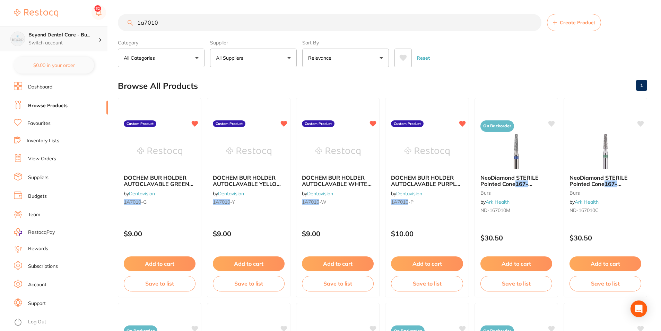
type input "1a7010"
click at [59, 40] on p "Switch account" at bounding box center [63, 43] width 70 height 7
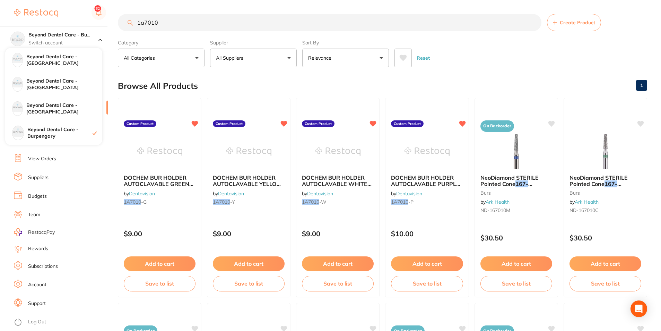
scroll to position [0, 0]
drag, startPoint x: 168, startPoint y: 24, endPoint x: 119, endPoint y: 32, distance: 49.6
click at [119, 32] on section "1a7010 Create Product Category All Categories All Categories burs laboratory Cl…" at bounding box center [383, 40] width 530 height 53
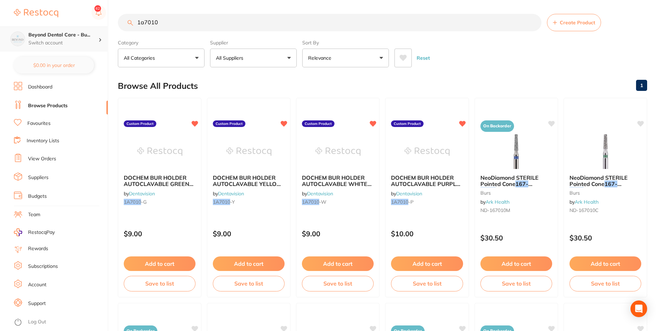
click at [91, 39] on div "Beyond Dental Care - Bu... Switch account" at bounding box center [63, 39] width 70 height 15
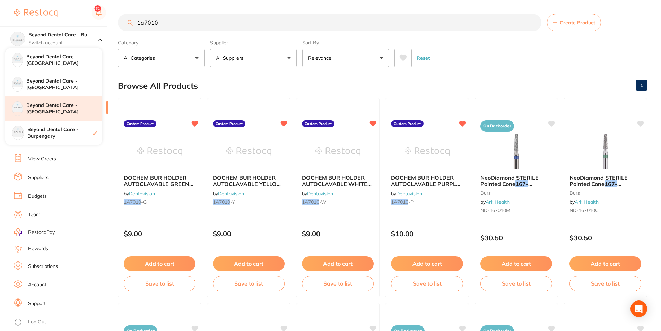
click at [60, 118] on div "Beyond Dental Care - [GEOGRAPHIC_DATA]" at bounding box center [53, 108] width 97 height 24
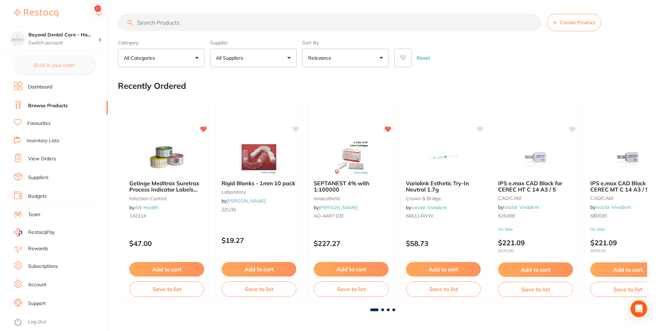
click at [222, 21] on input "search" at bounding box center [330, 22] width 424 height 17
click at [298, 127] on icon at bounding box center [296, 129] width 7 height 6
click at [194, 26] on input "search" at bounding box center [330, 22] width 424 height 17
click at [186, 24] on input "search" at bounding box center [330, 22] width 424 height 17
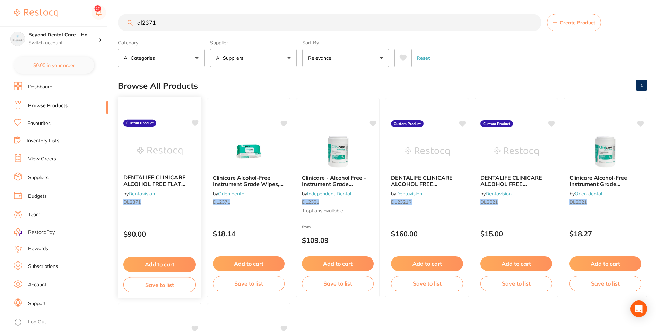
type input "dl2371"
click at [165, 284] on button "Save to list" at bounding box center [159, 285] width 72 height 16
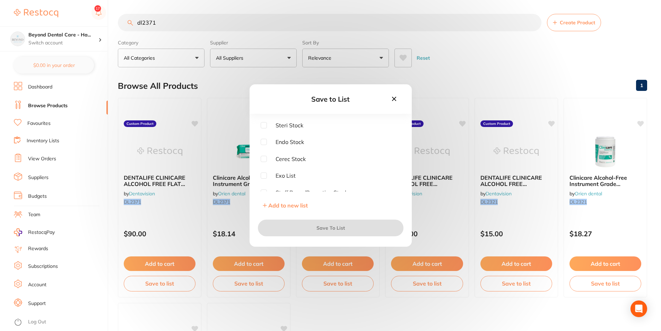
click at [266, 126] on input "checkbox" at bounding box center [264, 125] width 6 height 6
checkbox input "true"
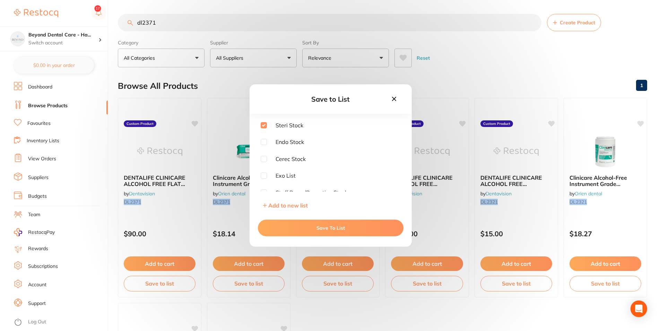
click at [299, 226] on button "Save To List" at bounding box center [331, 228] width 146 height 17
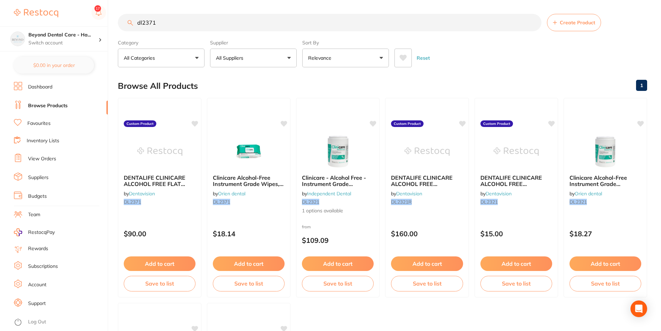
drag, startPoint x: 143, startPoint y: 32, endPoint x: 112, endPoint y: 34, distance: 31.3
click at [119, 34] on section "dl2371 Create Product Category All Categories All Categories infection control …" at bounding box center [383, 40] width 530 height 53
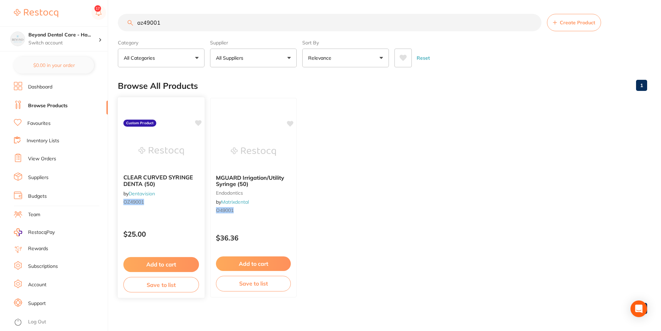
type input "oz49001"
click at [142, 287] on button "Save to list" at bounding box center [161, 285] width 76 height 16
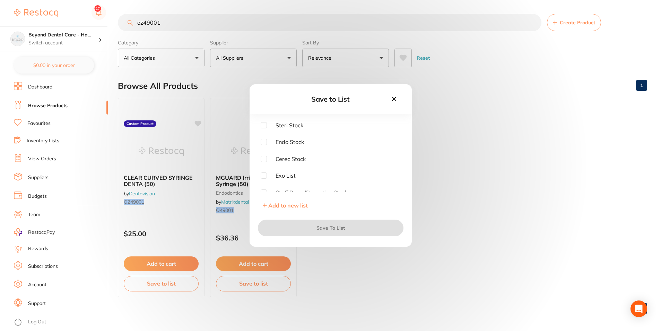
click at [261, 174] on input "checkbox" at bounding box center [264, 175] width 6 height 6
checkbox input "true"
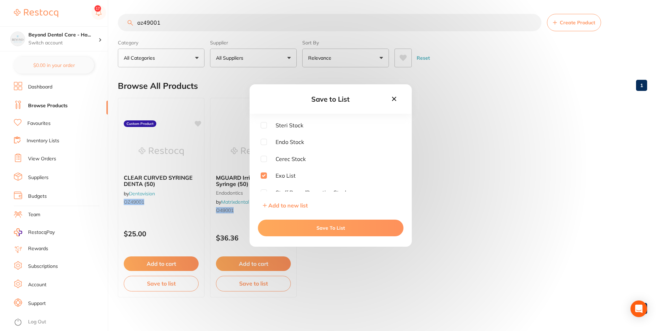
click at [291, 231] on button "Save To List" at bounding box center [331, 228] width 146 height 17
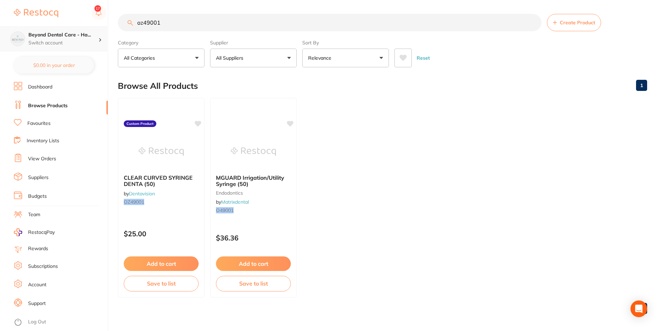
drag, startPoint x: 161, startPoint y: 20, endPoint x: 103, endPoint y: 27, distance: 57.6
click at [104, 27] on div "$0.00 Beyond Dental Care - Ha... Switch account Beyond Dental Care - Sandstone …" at bounding box center [330, 165] width 661 height 331
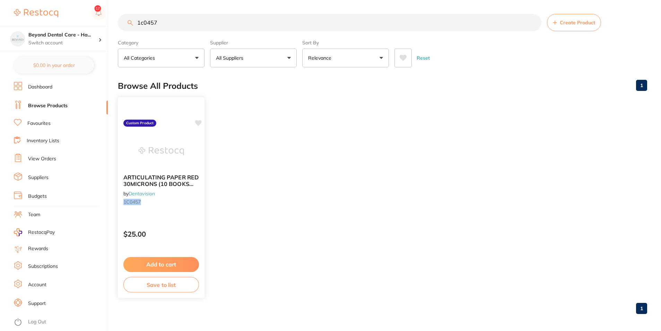
type input "1c0457"
click at [151, 290] on button "Save to list" at bounding box center [161, 285] width 76 height 16
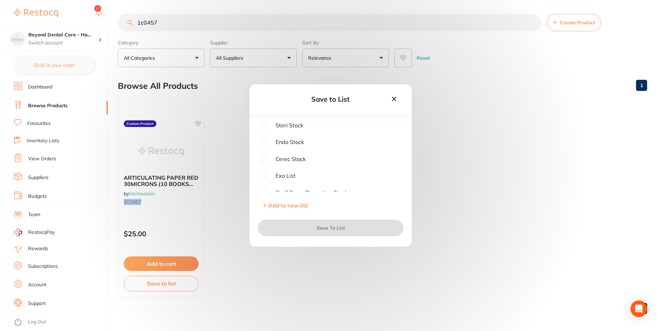
click at [267, 124] on span "Steri Stock" at bounding box center [285, 125] width 36 height 6
click at [264, 127] on input "checkbox" at bounding box center [264, 125] width 6 height 6
checkbox input "true"
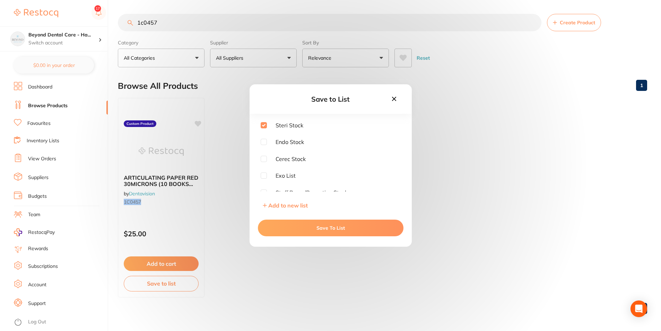
click at [285, 224] on button "Save To List" at bounding box center [331, 228] width 146 height 17
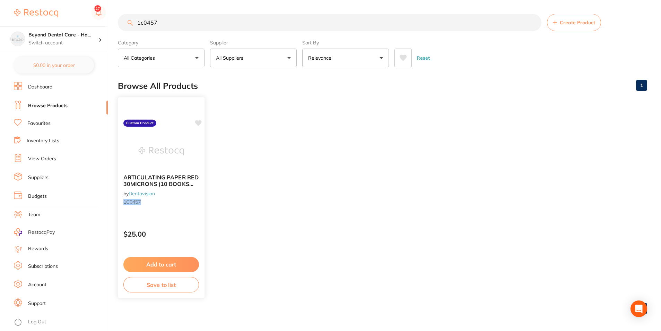
click at [198, 124] on icon at bounding box center [198, 123] width 7 height 6
click at [173, 26] on input "1c0457" at bounding box center [330, 22] width 424 height 17
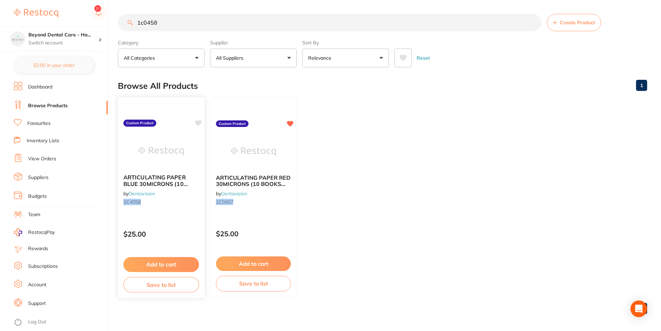
type input "1c0458"
click at [197, 120] on icon at bounding box center [198, 123] width 7 height 7
click at [176, 286] on button "Save to list" at bounding box center [161, 285] width 76 height 16
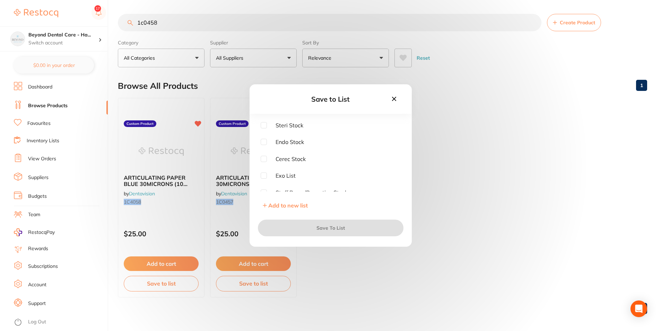
click at [265, 126] on input "checkbox" at bounding box center [264, 125] width 6 height 6
checkbox input "true"
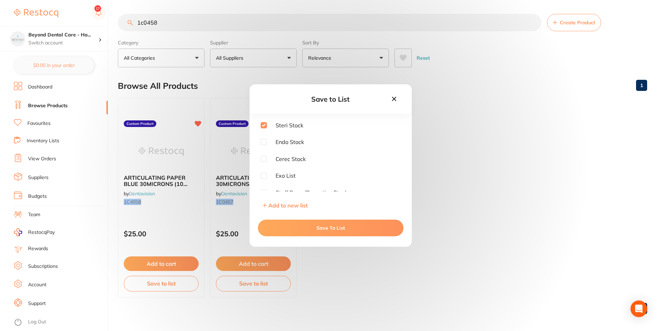
click at [285, 227] on button "Save To List" at bounding box center [331, 228] width 146 height 17
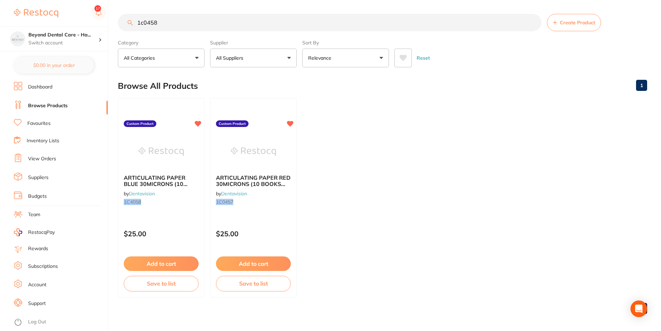
drag, startPoint x: 159, startPoint y: 20, endPoint x: 116, endPoint y: 25, distance: 42.9
click at [122, 26] on input "1c0458" at bounding box center [330, 22] width 424 height 17
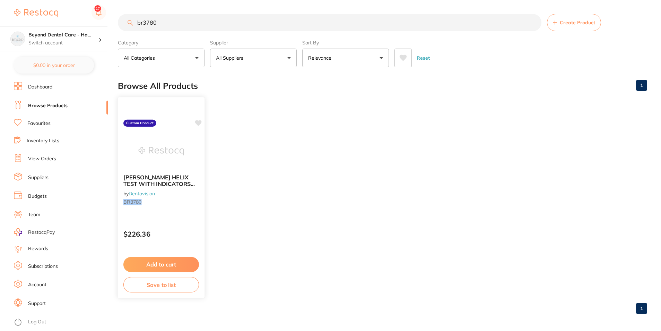
type input "br3780"
click at [164, 291] on button "Save to list" at bounding box center [161, 285] width 76 height 16
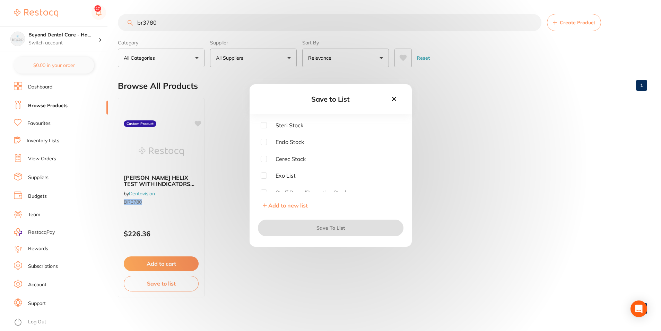
click at [264, 125] on input "checkbox" at bounding box center [264, 125] width 6 height 6
checkbox input "true"
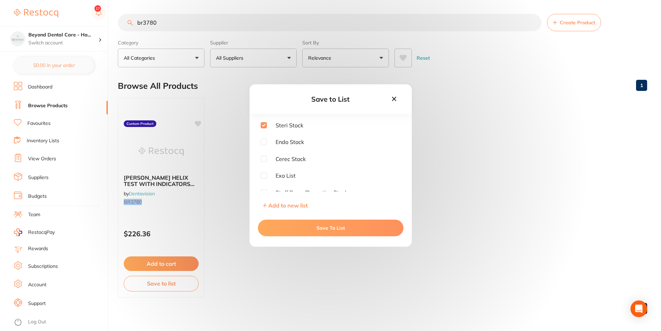
click at [290, 222] on button "Save To List" at bounding box center [331, 228] width 146 height 17
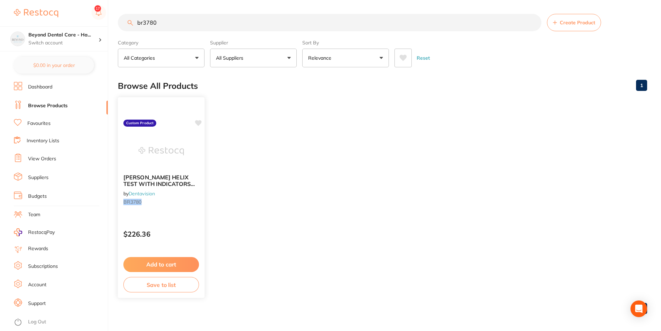
click at [197, 122] on icon at bounding box center [198, 123] width 7 height 6
click at [108, 29] on div "$0.00 Beyond Dental Care - Ha... Switch account Beyond Dental Care - Sandstone …" at bounding box center [330, 165] width 661 height 331
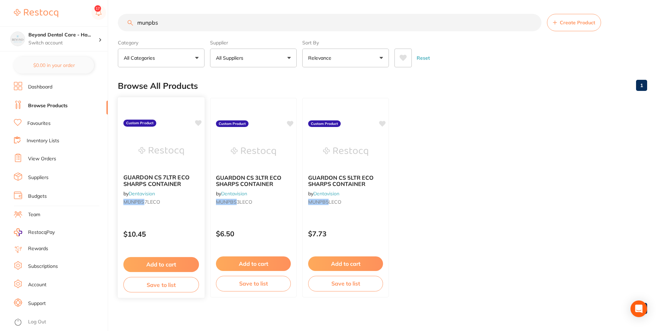
type input "munpbs"
click at [198, 122] on icon at bounding box center [198, 123] width 7 height 6
click at [291, 120] on icon at bounding box center [290, 123] width 7 height 7
click at [379, 122] on icon at bounding box center [382, 123] width 7 height 7
click at [157, 286] on button "Save to list" at bounding box center [161, 285] width 76 height 16
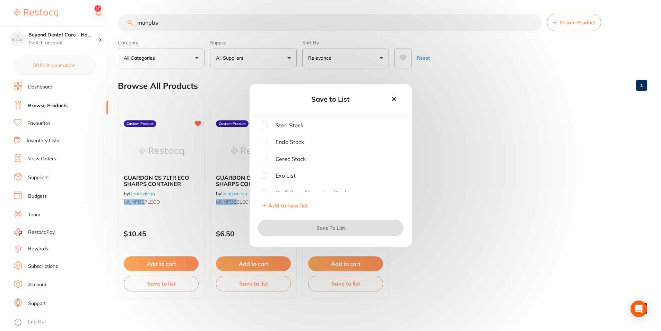
click at [264, 126] on input "checkbox" at bounding box center [264, 125] width 6 height 6
checkbox input "true"
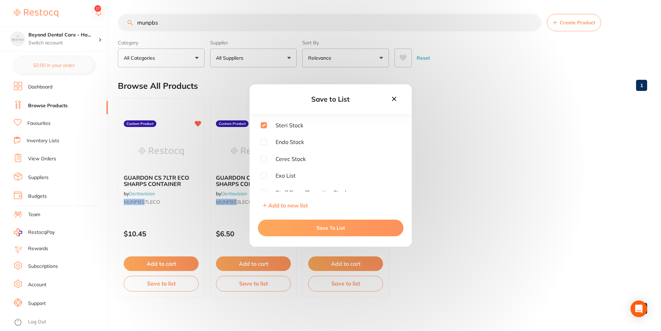
click at [294, 224] on button "Save To List" at bounding box center [331, 228] width 146 height 17
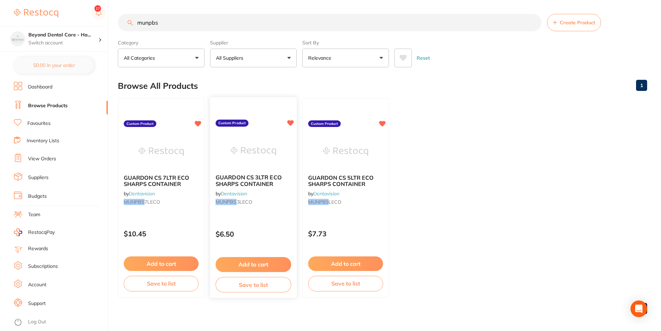
click at [254, 286] on button "Save to list" at bounding box center [254, 285] width 76 height 16
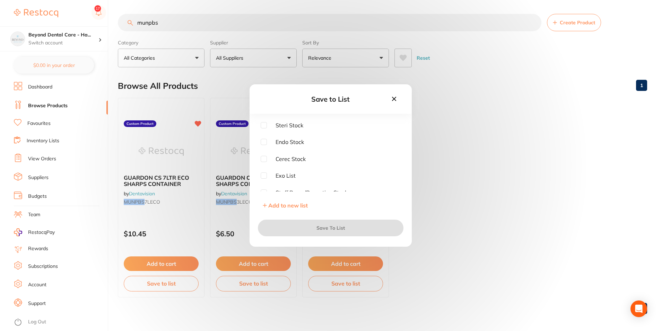
click at [267, 128] on span "Steri Stock" at bounding box center [285, 125] width 36 height 6
click at [264, 127] on input "checkbox" at bounding box center [264, 125] width 6 height 6
checkbox input "true"
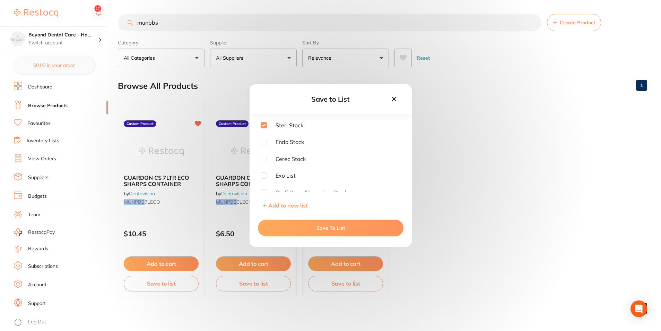
click at [284, 224] on button "Save To List" at bounding box center [331, 228] width 146 height 17
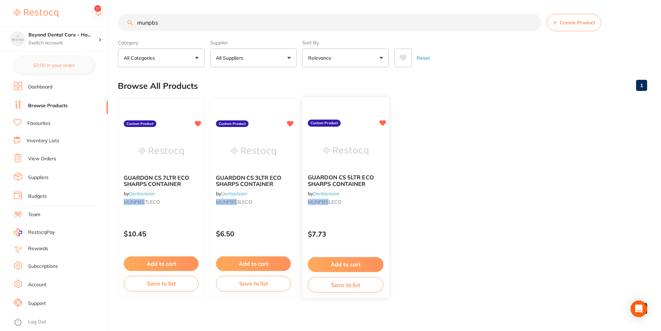
click at [327, 283] on button "Save to list" at bounding box center [346, 285] width 76 height 16
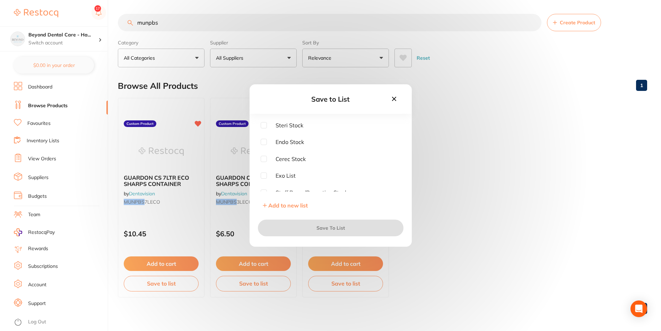
click at [266, 127] on input "checkbox" at bounding box center [264, 125] width 6 height 6
checkbox input "true"
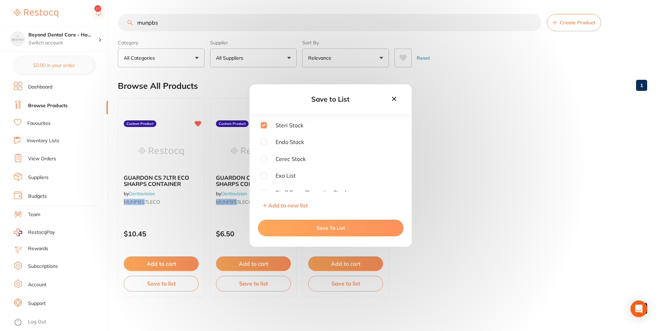
click at [294, 223] on button "Save To List" at bounding box center [331, 228] width 146 height 17
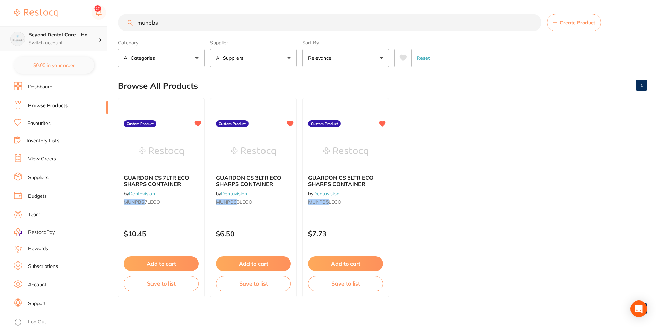
drag, startPoint x: 161, startPoint y: 25, endPoint x: 88, endPoint y: 32, distance: 73.8
click at [90, 37] on div "$0.00 Beyond Dental Care - Ha... Switch account Beyond Dental Care - Sandstone …" at bounding box center [330, 165] width 661 height 331
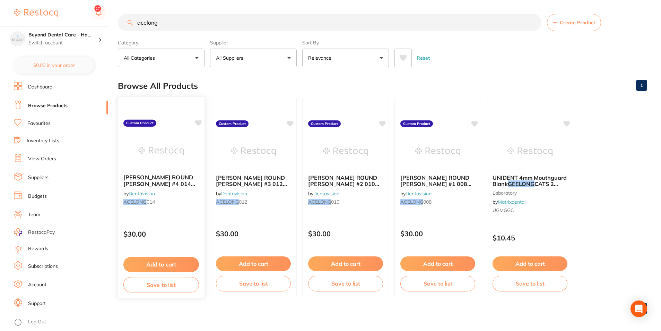
type input "acelong"
click at [200, 120] on icon at bounding box center [198, 123] width 7 height 7
click at [293, 120] on icon at bounding box center [290, 123] width 7 height 7
click at [379, 122] on icon at bounding box center [382, 123] width 7 height 7
click at [464, 125] on div "[PERSON_NAME] ROUND [PERSON_NAME] #1 008 (25) by Dentavision ACELONG 008 Custom…" at bounding box center [438, 197] width 87 height 199
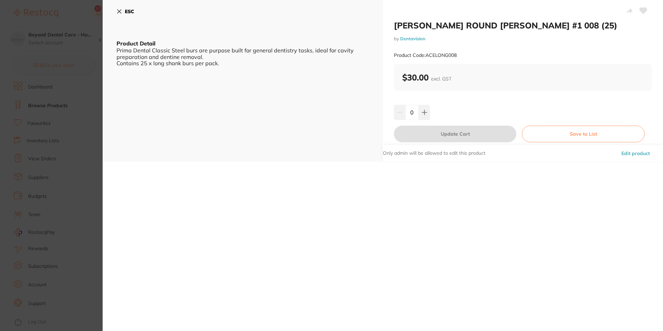
click at [108, 83] on div "ESC Product Detail Prima Dental Classic Steel burs are purpose built for genera…" at bounding box center [243, 81] width 280 height 162
click at [84, 96] on section "[PERSON_NAME] ROUND [PERSON_NAME] #1 008 (25) by Dentavision Product Code: ACEL…" at bounding box center [331, 165] width 663 height 331
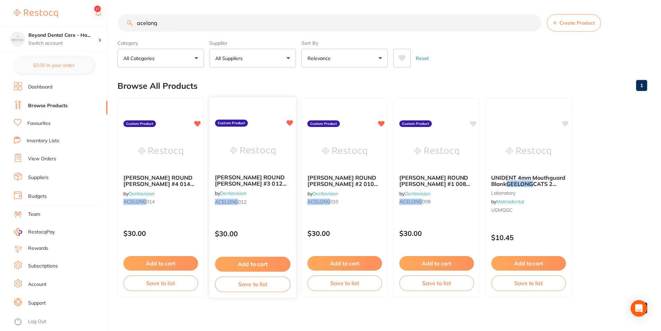
scroll to position [0, 0]
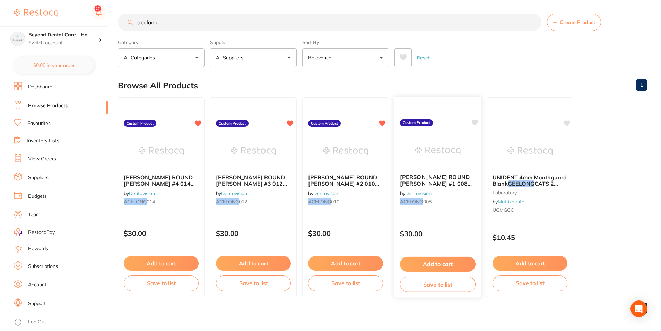
click at [477, 125] on icon at bounding box center [475, 122] width 7 height 7
click at [453, 283] on button "Save to list" at bounding box center [438, 284] width 76 height 16
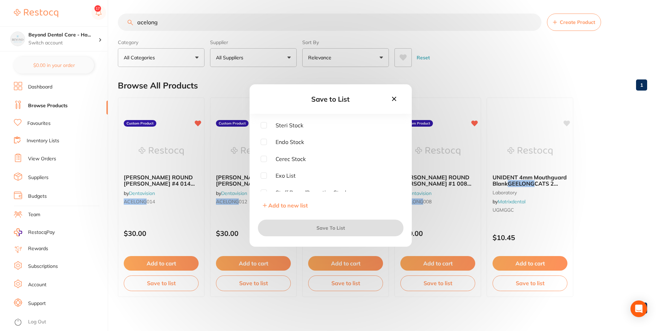
click at [266, 127] on input "checkbox" at bounding box center [264, 125] width 6 height 6
checkbox input "true"
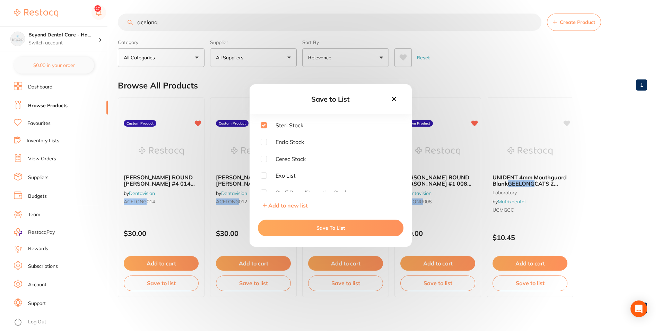
click at [293, 224] on button "Save To List" at bounding box center [331, 228] width 146 height 17
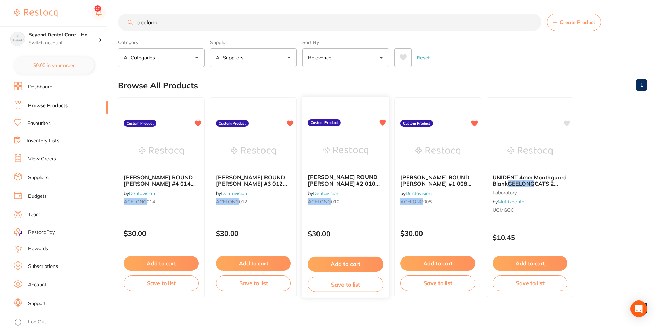
click at [344, 290] on button "Save to list" at bounding box center [346, 284] width 76 height 16
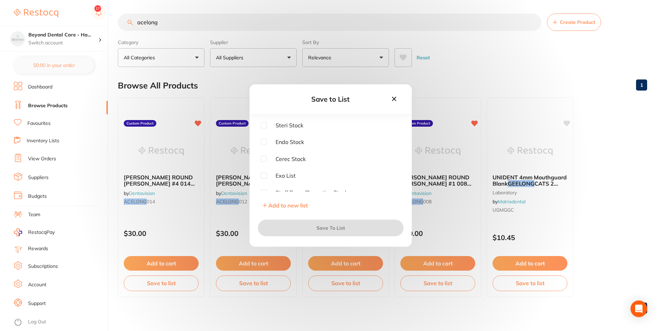
click at [265, 127] on input "checkbox" at bounding box center [264, 125] width 6 height 6
checkbox input "true"
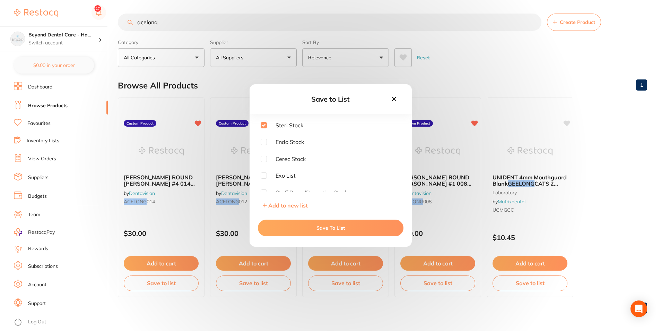
click at [284, 228] on button "Save To List" at bounding box center [331, 228] width 146 height 17
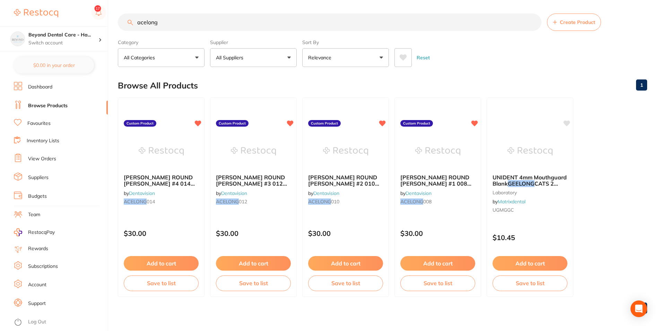
drag, startPoint x: 250, startPoint y: 295, endPoint x: 250, endPoint y: 288, distance: 7.3
click at [250, 294] on div "Add to cart Save to list" at bounding box center [254, 273] width 86 height 46
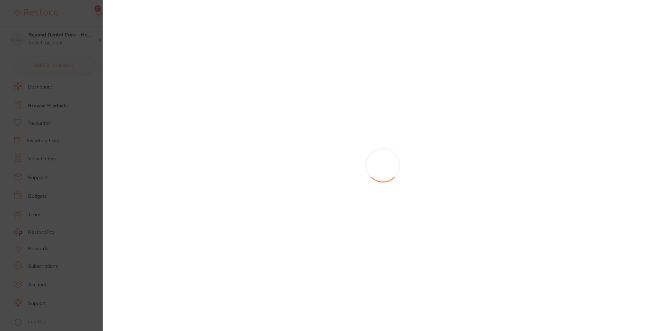
click at [250, 286] on div at bounding box center [383, 165] width 561 height 331
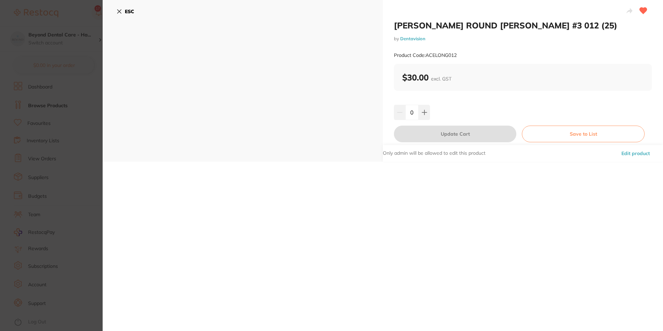
click at [21, 224] on section "[PERSON_NAME] ROUND [PERSON_NAME] #3 012 (25) by Dentavision Product Code: ACEL…" at bounding box center [331, 165] width 663 height 331
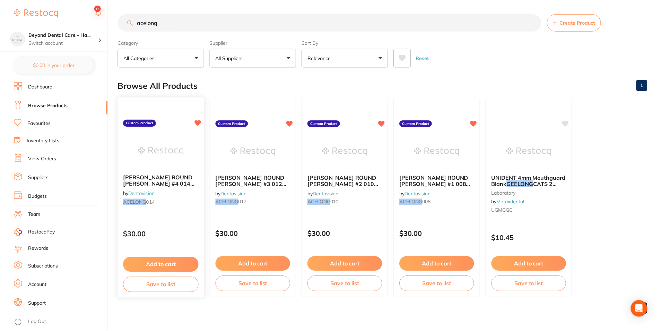
scroll to position [0, 0]
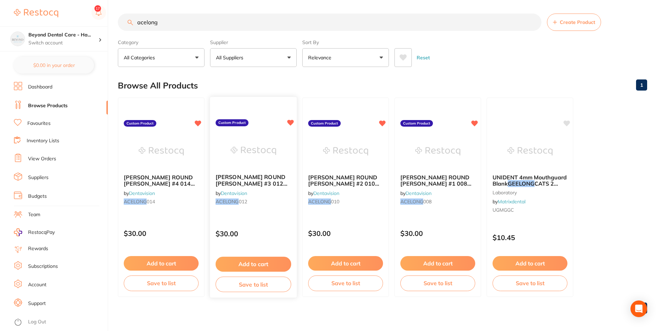
click at [235, 285] on button "Save to list" at bounding box center [254, 284] width 76 height 16
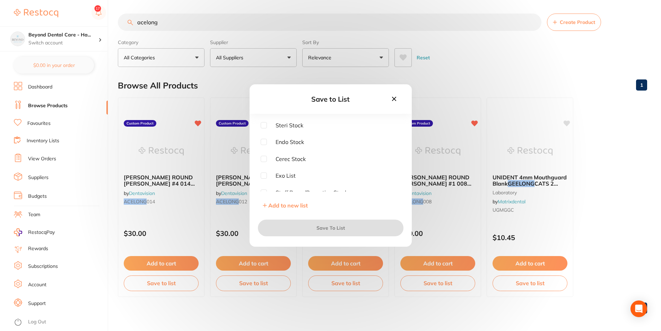
click at [267, 128] on span "Steri Stock" at bounding box center [285, 125] width 36 height 6
click at [264, 125] on input "checkbox" at bounding box center [264, 125] width 6 height 6
checkbox input "true"
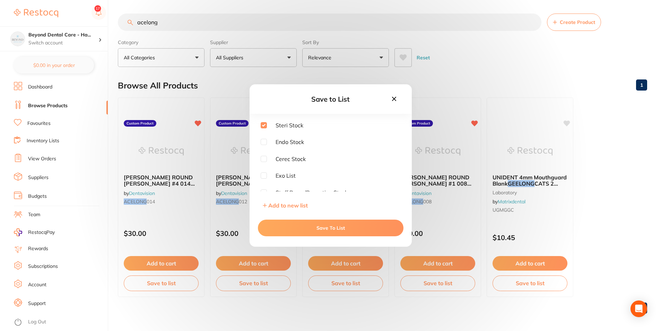
drag, startPoint x: 275, startPoint y: 223, endPoint x: 229, endPoint y: 253, distance: 55.5
click at [275, 223] on button "Save To List" at bounding box center [331, 228] width 146 height 17
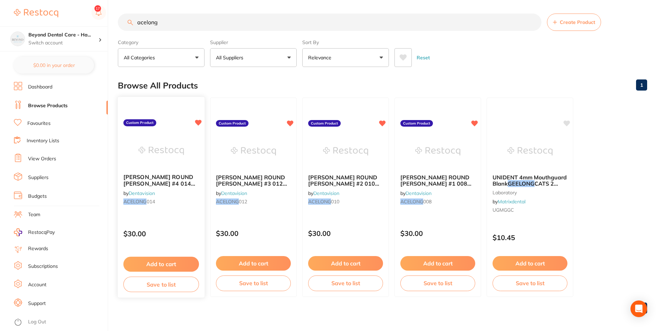
click at [180, 286] on button "Save to list" at bounding box center [161, 284] width 76 height 16
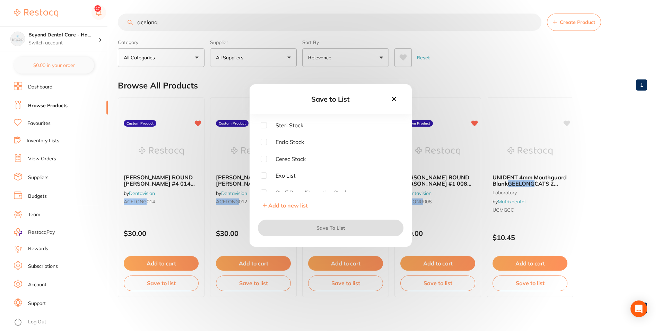
click at [266, 129] on div "Steri Stock Endo Stock Cerec Stock Exo List Staff Room/Reception Stock" at bounding box center [331, 156] width 140 height 69
click at [264, 127] on input "checkbox" at bounding box center [264, 125] width 6 height 6
checkbox input "true"
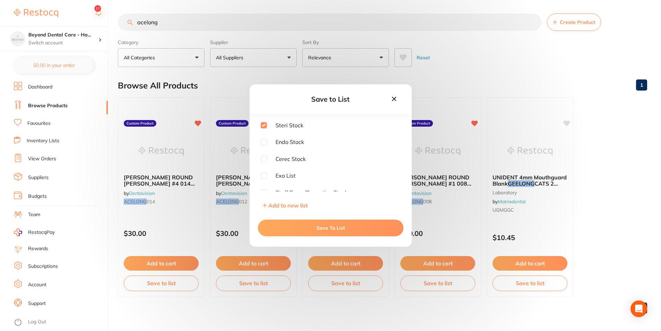
click at [294, 214] on div "Save To List" at bounding box center [331, 227] width 162 height 37
click at [293, 227] on button "Save To List" at bounding box center [331, 228] width 146 height 17
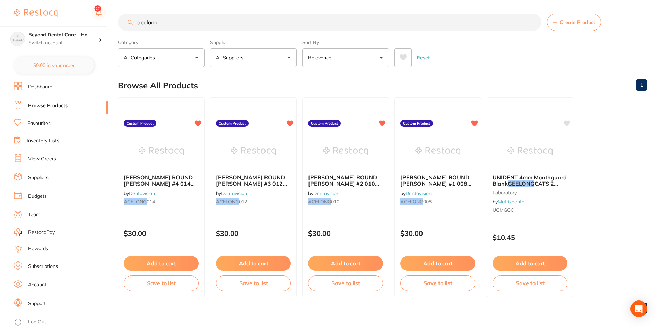
drag, startPoint x: 127, startPoint y: 32, endPoint x: 118, endPoint y: 27, distance: 9.6
click at [120, 31] on section "acelong Create Product Category All Categories All Categories laboratory Clear …" at bounding box center [383, 40] width 530 height 53
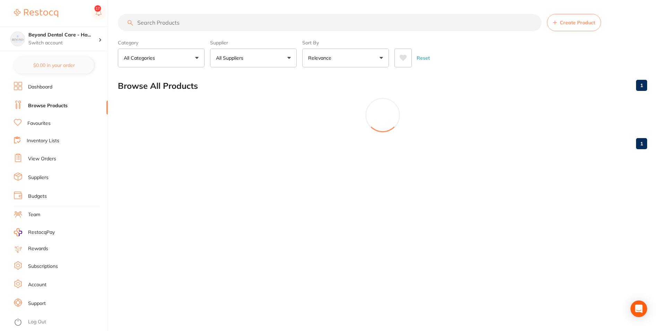
scroll to position [0, 0]
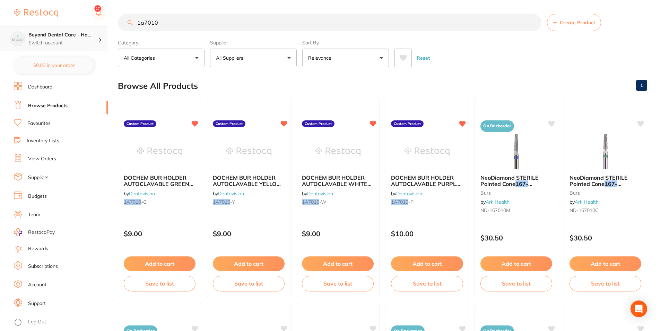
type input "1a7010"
click at [51, 44] on p "Switch account" at bounding box center [63, 43] width 70 height 7
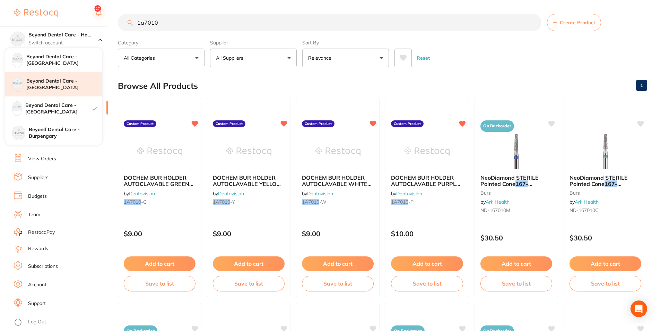
click at [54, 76] on div "Beyond Dental Care - [GEOGRAPHIC_DATA]" at bounding box center [53, 84] width 97 height 24
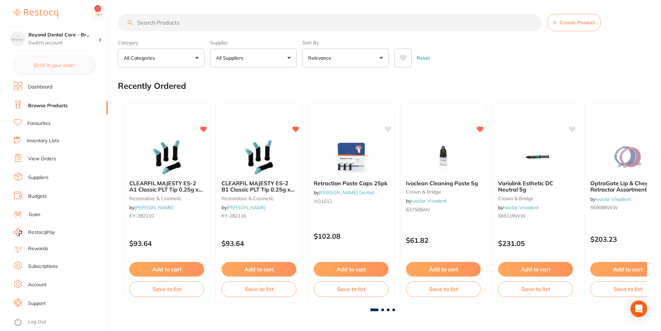
drag, startPoint x: 35, startPoint y: 104, endPoint x: 40, endPoint y: 98, distance: 7.4
click at [35, 104] on link "Browse Products" at bounding box center [48, 105] width 40 height 7
click at [178, 24] on input "search" at bounding box center [330, 22] width 424 height 17
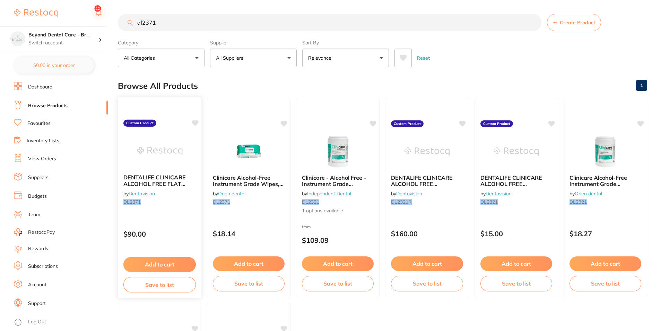
type input "dl2371"
click at [158, 291] on button "Save to list" at bounding box center [159, 285] width 72 height 16
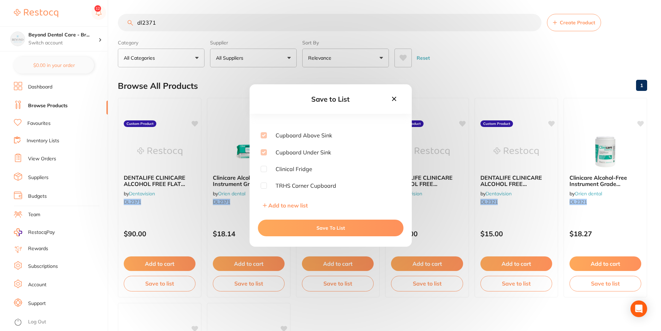
scroll to position [35, 0]
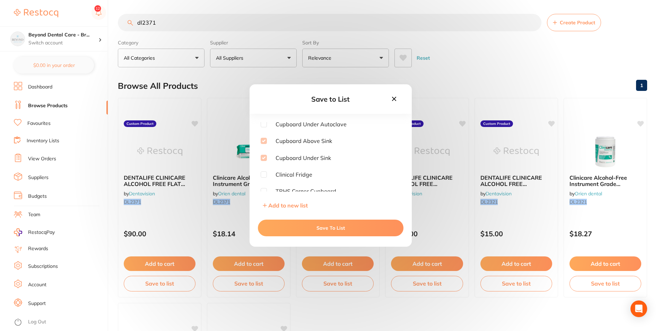
click at [393, 102] on icon at bounding box center [395, 99] width 8 height 8
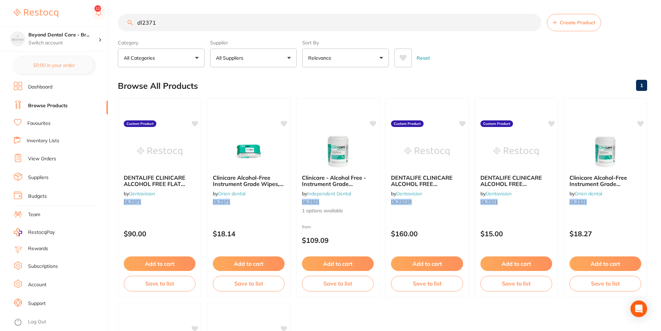
click at [48, 144] on li "Inventory Lists" at bounding box center [61, 140] width 94 height 9
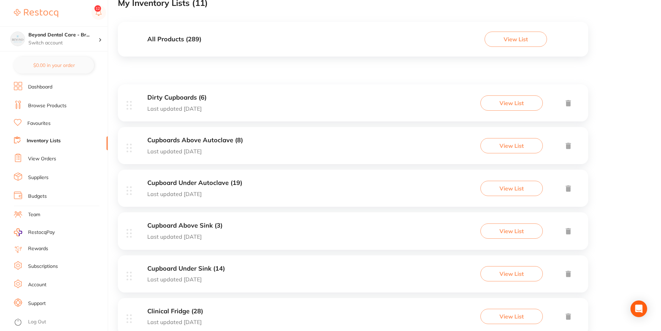
scroll to position [69, 0]
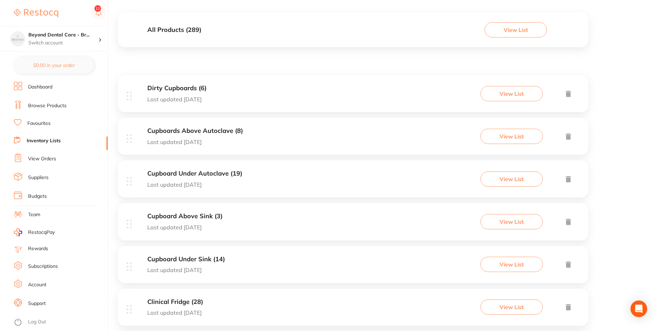
click at [267, 132] on div "Cupboards Above Autoclave (8) Last updated 3 days ago View List" at bounding box center [353, 136] width 471 height 37
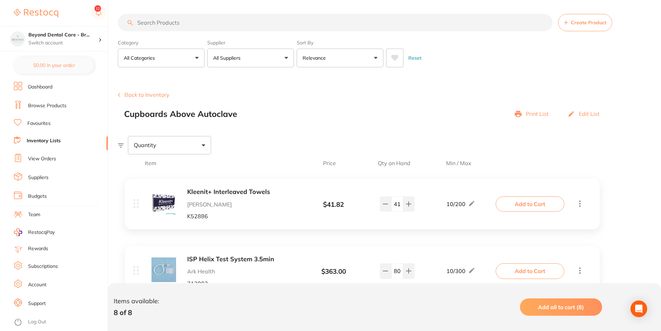
click at [28, 132] on ul "Dashboard Browse Products Favourites Inventory Lists View Orders Suppliers Budg…" at bounding box center [61, 206] width 94 height 249
click at [28, 135] on ul "Dashboard Browse Products Favourites Inventory Lists View Orders Suppliers Budg…" at bounding box center [61, 206] width 94 height 249
click at [29, 143] on link "Inventory Lists" at bounding box center [44, 140] width 34 height 7
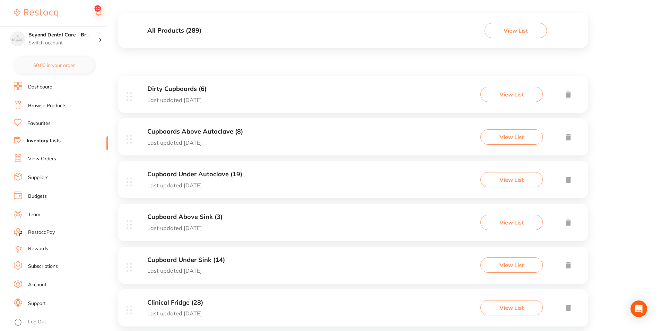
scroll to position [69, 0]
click at [254, 209] on div "Cupboard Above Sink (3) Last updated 4 days ago View List" at bounding box center [353, 221] width 471 height 37
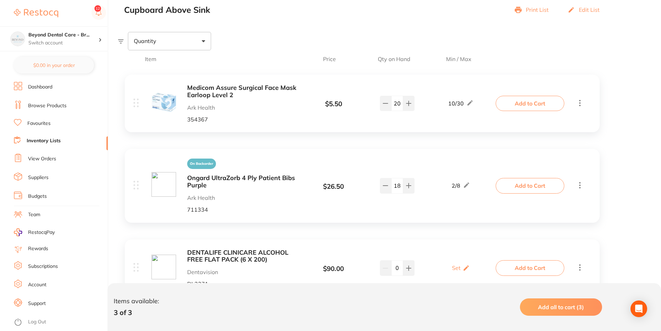
scroll to position [138, 0]
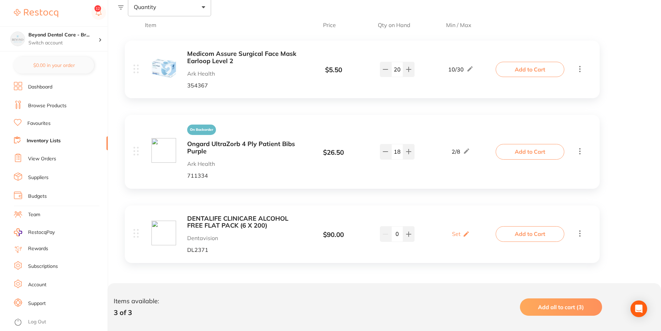
click at [581, 233] on icon at bounding box center [580, 233] width 8 height 9
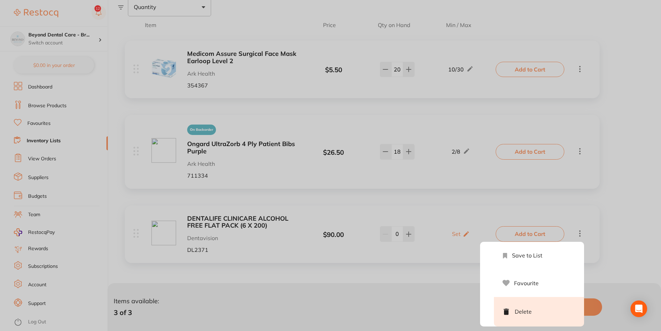
click at [504, 305] on li "Delete" at bounding box center [539, 311] width 90 height 29
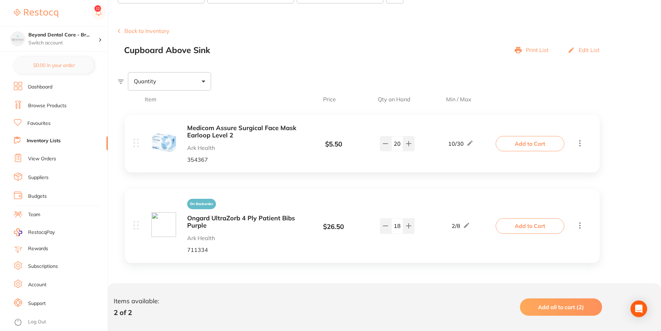
scroll to position [64, 0]
click at [47, 141] on link "Inventory Lists" at bounding box center [44, 140] width 34 height 7
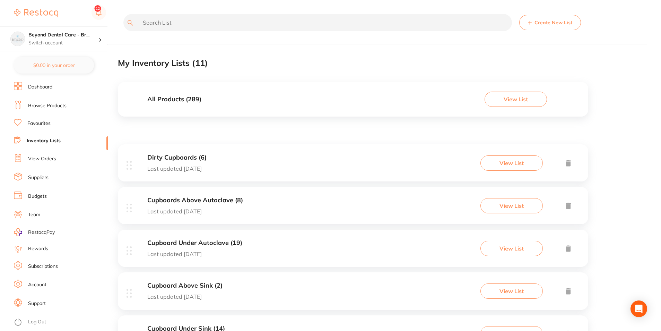
click at [258, 163] on div "Dirty Cupboards (6) Last updated 17 days ago View List" at bounding box center [353, 162] width 471 height 37
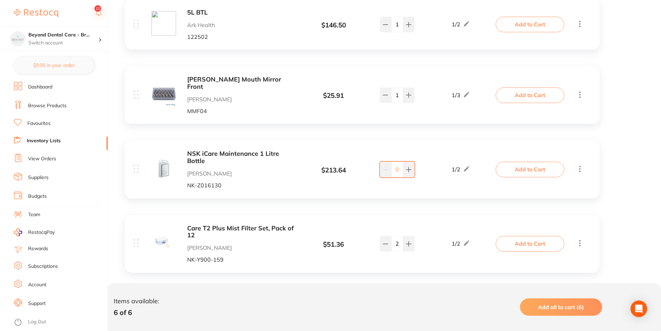
scroll to position [323, 0]
